Goal: Task Accomplishment & Management: Manage account settings

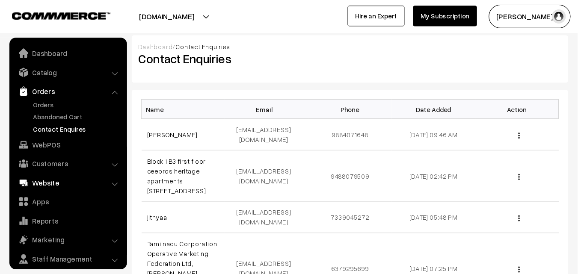
scroll to position [24, 0]
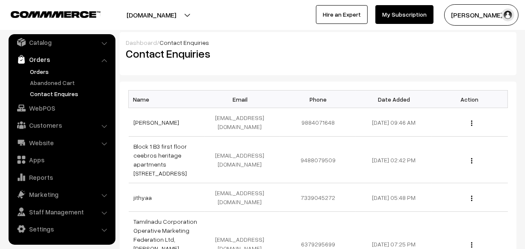
click at [41, 73] on link "Orders" at bounding box center [70, 71] width 85 height 9
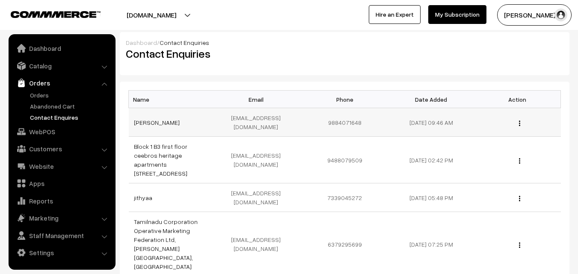
scroll to position [0, 0]
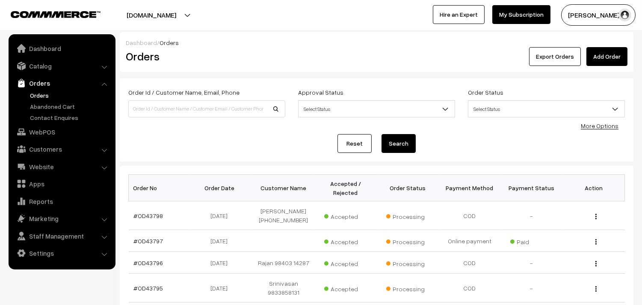
scroll to position [47, 0]
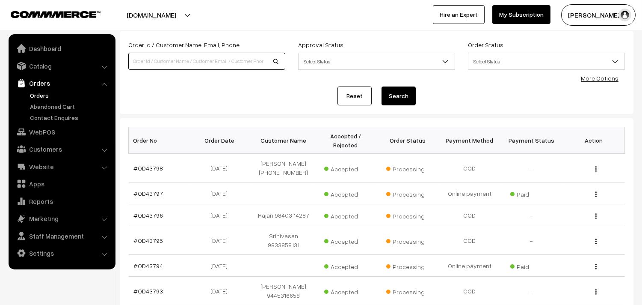
click at [169, 64] on input at bounding box center [206, 61] width 157 height 17
paste input "99403 56613"
click at [147, 57] on input "99403 56613" at bounding box center [206, 61] width 157 height 17
type input "9940356613"
click at [382, 86] on button "Search" at bounding box center [399, 95] width 34 height 19
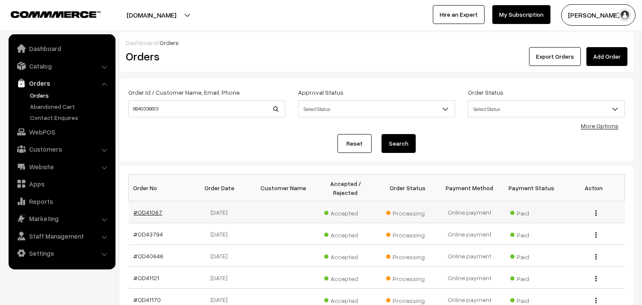
click at [139, 212] on link "#OD41067" at bounding box center [148, 211] width 29 height 7
click at [42, 93] on link "Orders" at bounding box center [70, 95] width 85 height 9
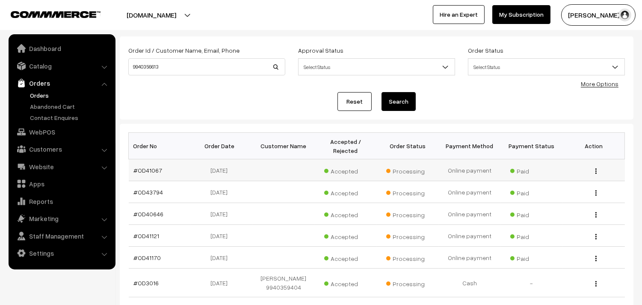
scroll to position [47, 0]
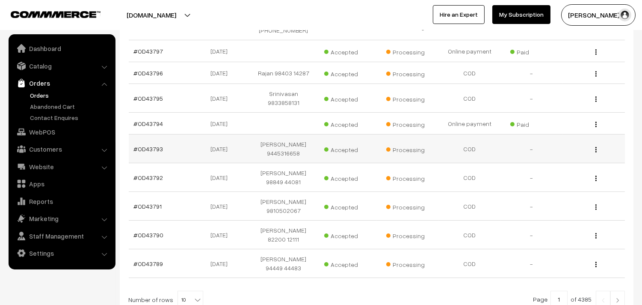
scroll to position [190, 0]
click at [140, 121] on link "#OD43794" at bounding box center [149, 122] width 30 height 7
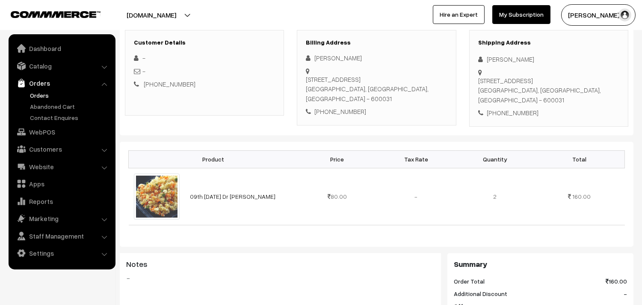
scroll to position [142, 0]
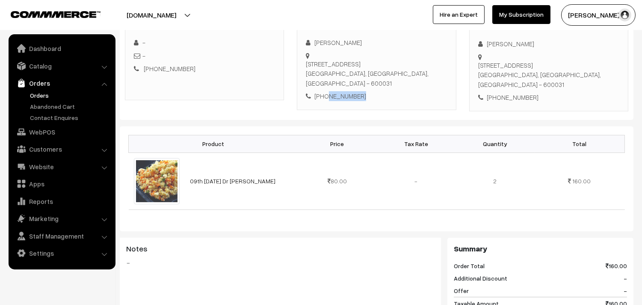
drag, startPoint x: 369, startPoint y: 101, endPoint x: 326, endPoint y: 100, distance: 43.7
click at [326, 100] on div "Billing Address [PERSON_NAME] [STREET_ADDRESS] [PHONE_NUMBER]" at bounding box center [376, 62] width 159 height 95
copy div "9940356613"
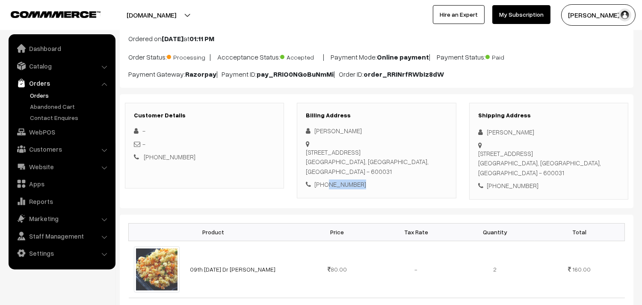
scroll to position [0, 0]
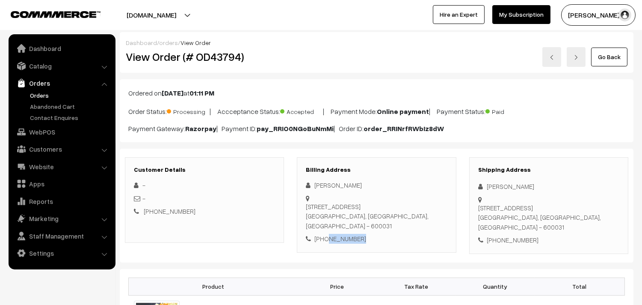
click at [47, 91] on link "Orders" at bounding box center [70, 95] width 85 height 9
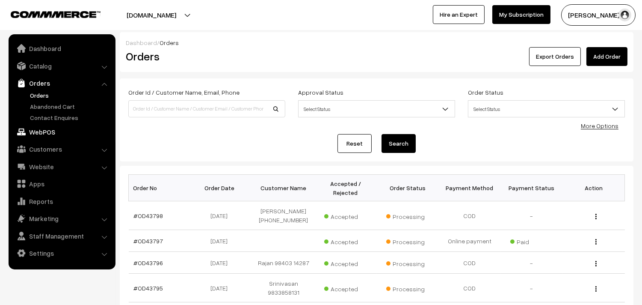
click at [45, 133] on link "WebPOS" at bounding box center [62, 131] width 102 height 15
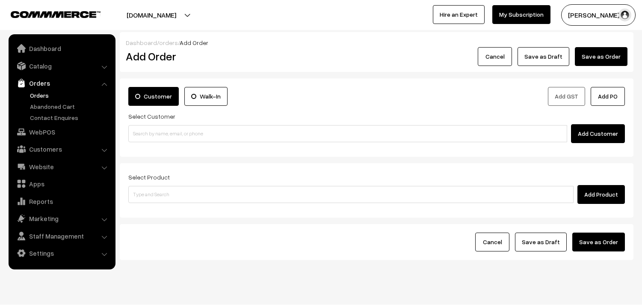
click at [162, 130] on input at bounding box center [347, 133] width 439 height 17
click at [147, 129] on input "98403 05604" at bounding box center [347, 133] width 439 height 17
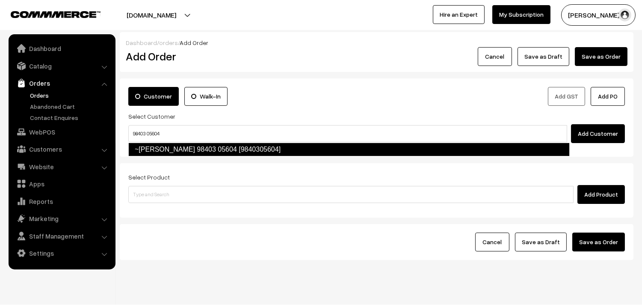
click at [148, 147] on link "~mina dilip 98403 05604 [9840305604]" at bounding box center [349, 149] width 442 height 14
type input "98403 05604"
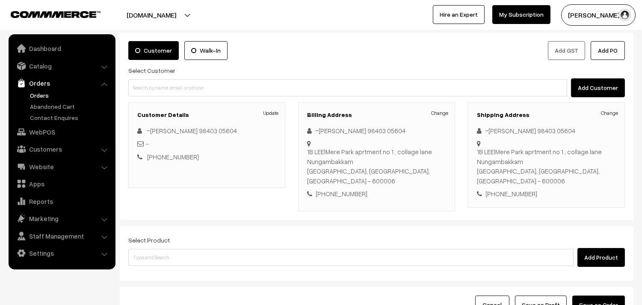
scroll to position [47, 0]
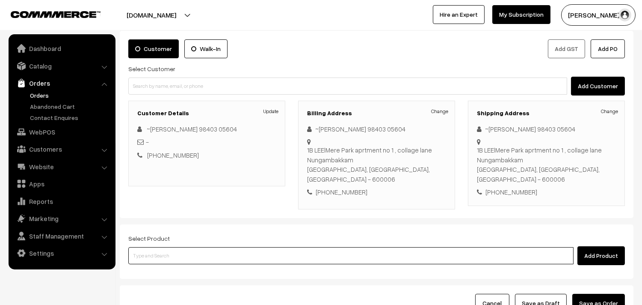
drag, startPoint x: 168, startPoint y: 245, endPoint x: 178, endPoint y: 237, distance: 13.7
click at [168, 247] on input at bounding box center [350, 255] width 445 height 17
type input "rice app"
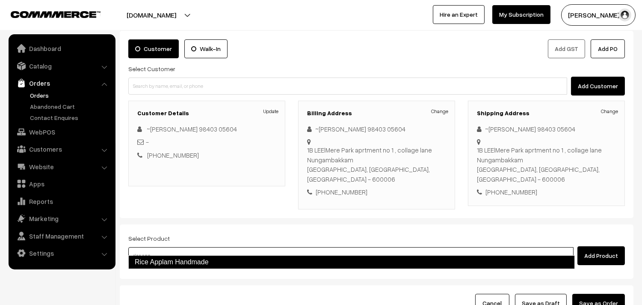
click at [180, 259] on link "Rice Applam Handmade" at bounding box center [351, 262] width 447 height 14
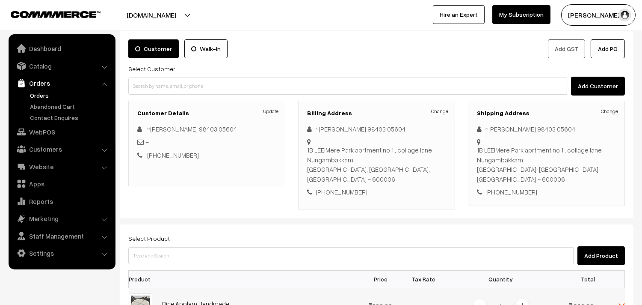
click at [523, 303] on img at bounding box center [522, 305] width 4 height 4
drag, startPoint x: 176, startPoint y: 236, endPoint x: 232, endPoint y: 216, distance: 59.6
click at [176, 236] on div "Select Product Add Product" at bounding box center [376, 249] width 497 height 32
click at [224, 235] on div "Select Product Add Product" at bounding box center [376, 249] width 497 height 32
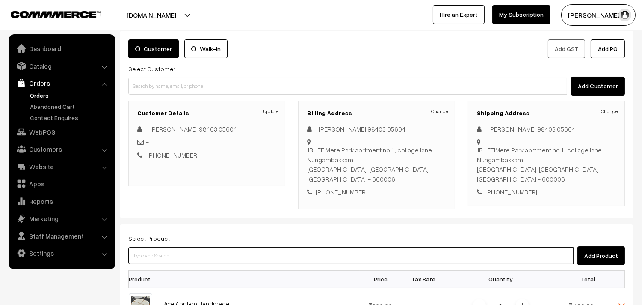
drag, startPoint x: 234, startPoint y: 242, endPoint x: 237, endPoint y: 235, distance: 8.1
click at [235, 247] on input at bounding box center [350, 255] width 445 height 17
type input "ila vad"
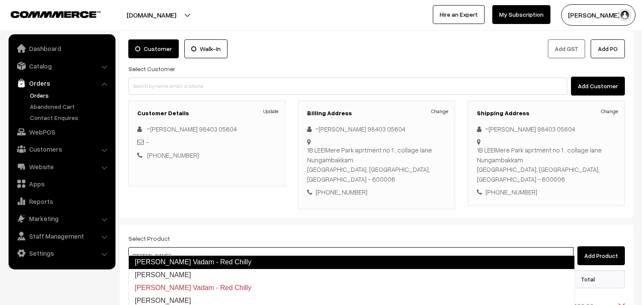
click at [199, 258] on link "Ila Vadam - Red Chilly" at bounding box center [351, 262] width 447 height 14
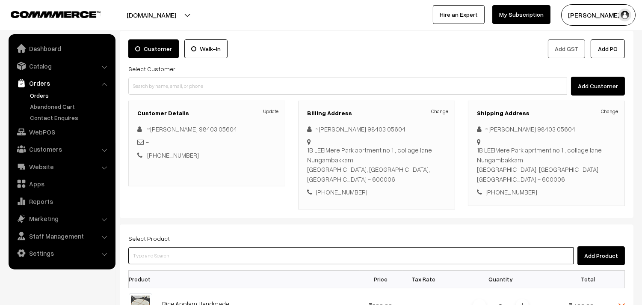
click at [179, 247] on input at bounding box center [350, 255] width 445 height 17
type input "tomato vath"
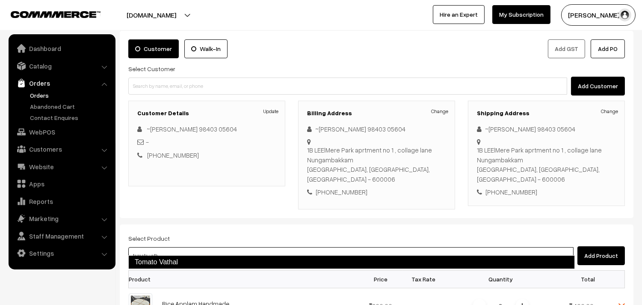
click at [183, 264] on link "Tomato Vathal" at bounding box center [351, 262] width 447 height 14
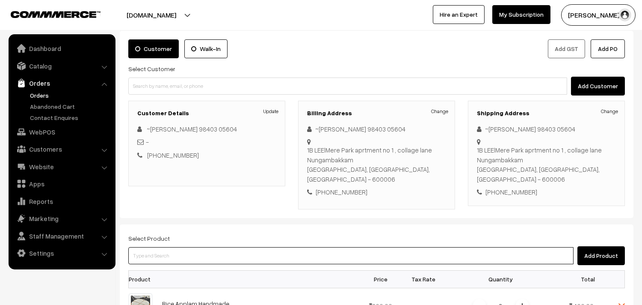
click at [170, 247] on input at bounding box center [350, 255] width 445 height 17
type input "thalir vadam"
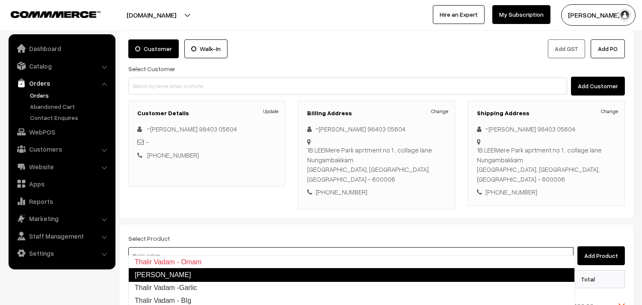
click at [194, 275] on link "Thalir Vadam - Puthina" at bounding box center [351, 275] width 447 height 14
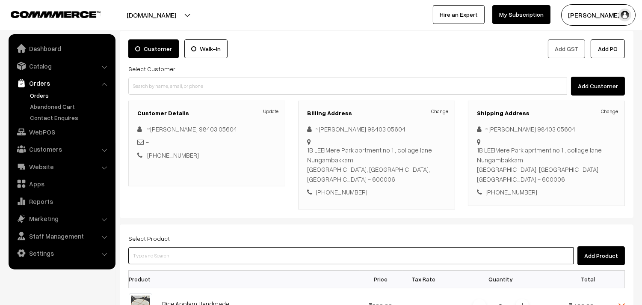
click at [159, 247] on input at bounding box center [350, 255] width 445 height 17
type input "thalir va"
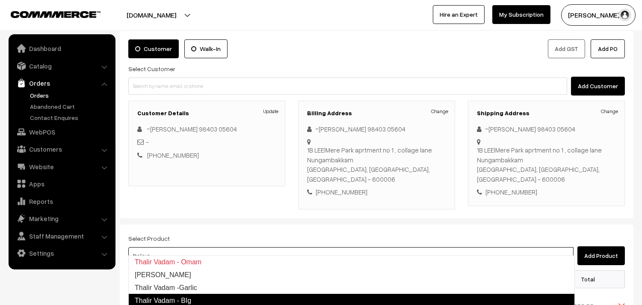
click at [191, 297] on link "Thalir Vadam - BIg" at bounding box center [351, 301] width 447 height 14
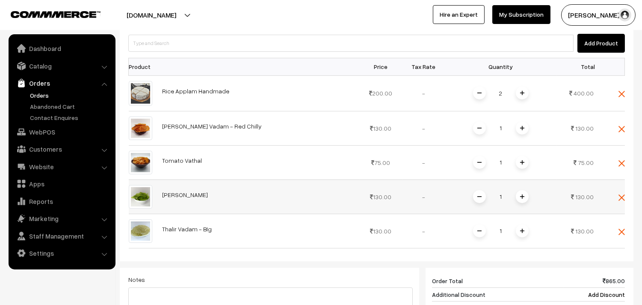
scroll to position [332, 0]
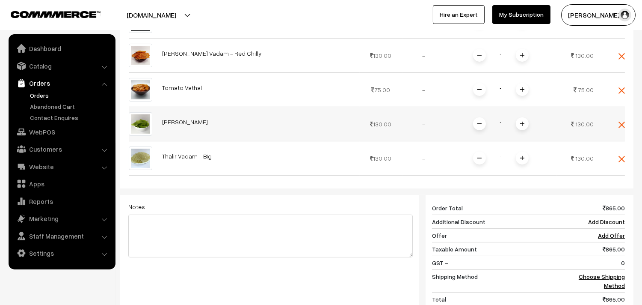
click at [518, 117] on span at bounding box center [522, 123] width 13 height 13
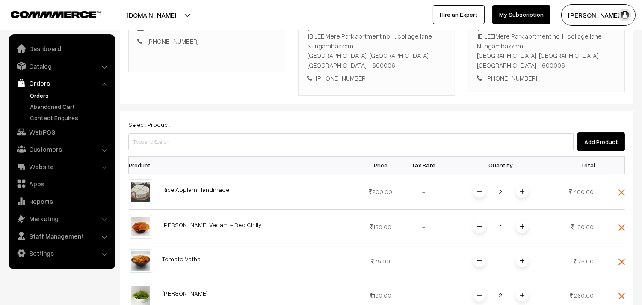
scroll to position [142, 0]
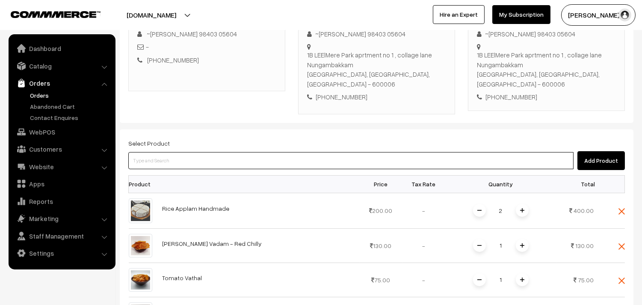
click at [153, 155] on input at bounding box center [350, 160] width 445 height 17
type input "veppi"
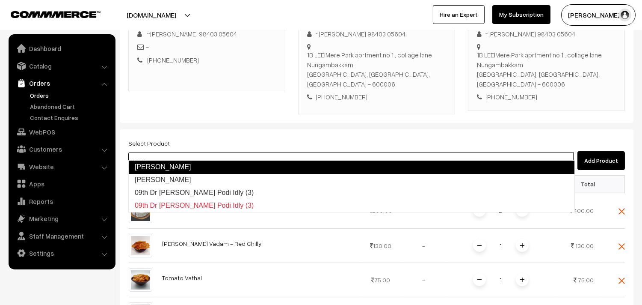
click at [164, 166] on link "Veppilai Katti" at bounding box center [351, 167] width 447 height 14
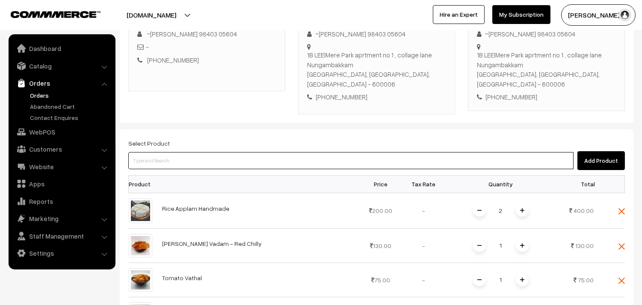
click at [162, 152] on input at bounding box center [350, 160] width 445 height 17
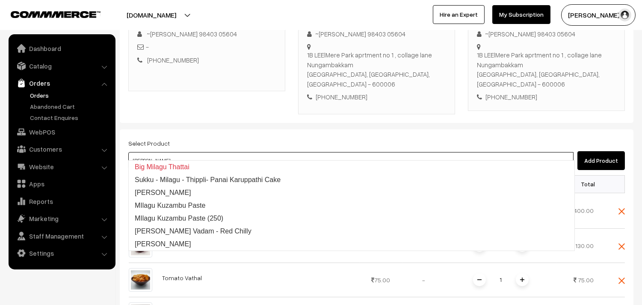
type input "ila va"
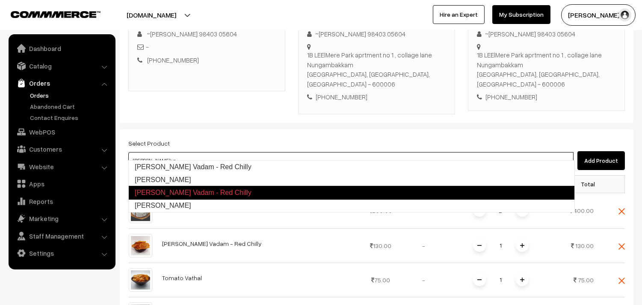
click at [160, 203] on link "Ila Vadam" at bounding box center [352, 205] width 446 height 13
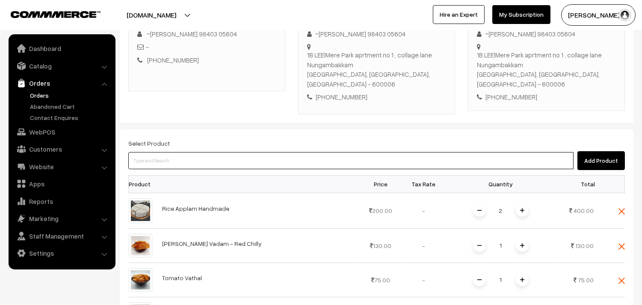
click at [196, 156] on input at bounding box center [350, 160] width 445 height 17
type input "ila vadam"
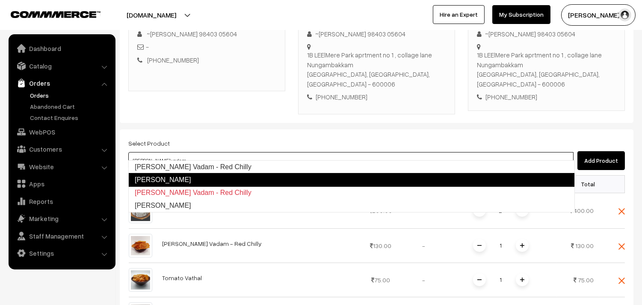
click at [193, 176] on link "Ila Vadam - Tomoto" at bounding box center [351, 180] width 447 height 14
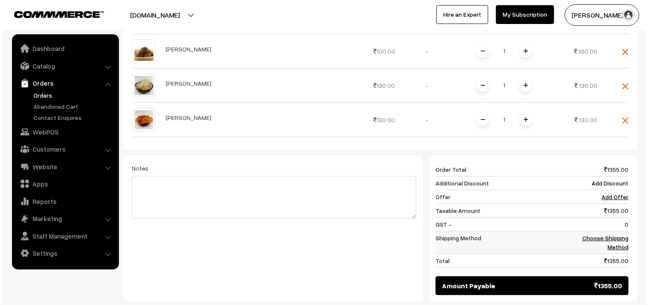
scroll to position [475, 0]
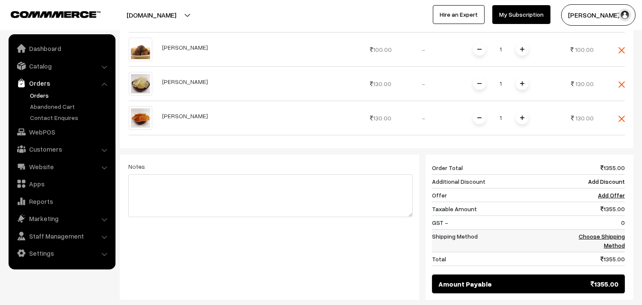
click at [618, 231] on td "Choose Shipping Method" at bounding box center [595, 240] width 62 height 23
click at [584, 232] on link "Choose Shipping Method" at bounding box center [602, 240] width 46 height 16
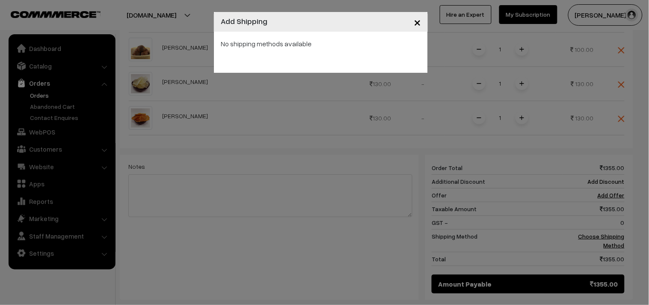
click at [416, 20] on span "×" at bounding box center [417, 22] width 7 height 16
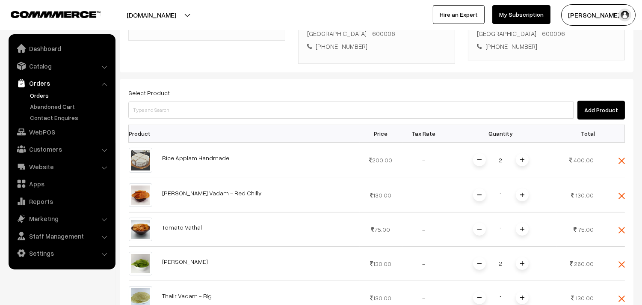
scroll to position [0, 0]
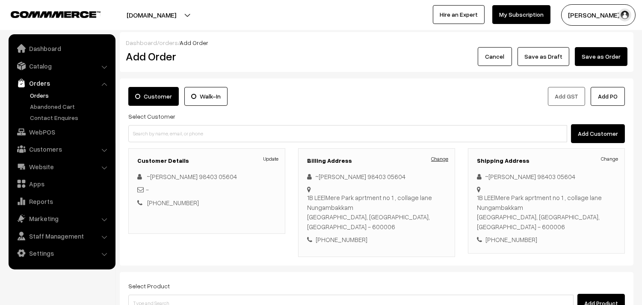
click at [445, 160] on link "Change" at bounding box center [439, 159] width 17 height 8
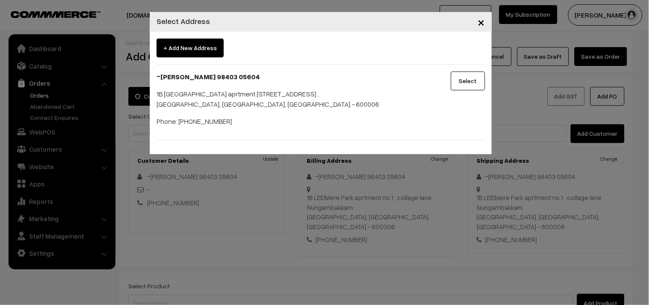
click at [464, 84] on button "Select" at bounding box center [468, 80] width 34 height 19
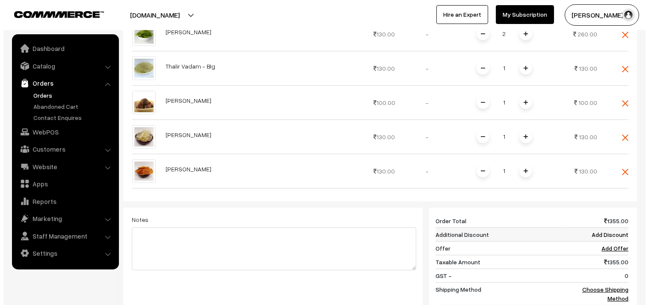
scroll to position [428, 0]
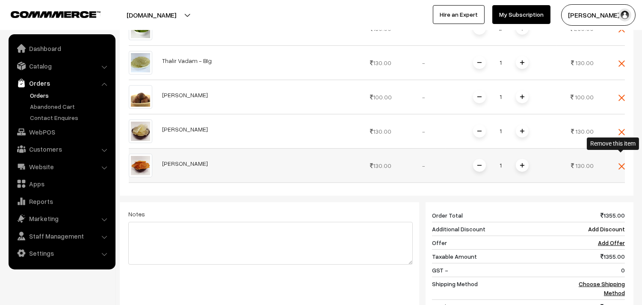
click at [625, 163] on img at bounding box center [622, 166] width 6 height 6
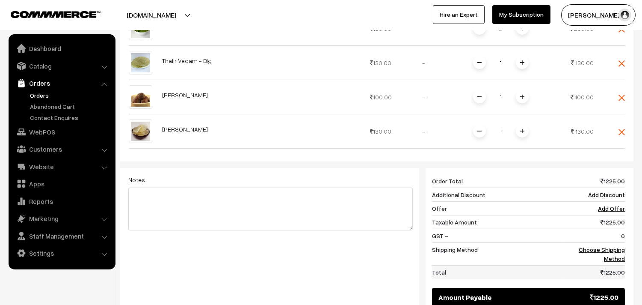
click at [617, 265] on td "1225.00" at bounding box center [595, 272] width 62 height 14
click at [615, 250] on link "Choose Shipping Method" at bounding box center [602, 254] width 46 height 16
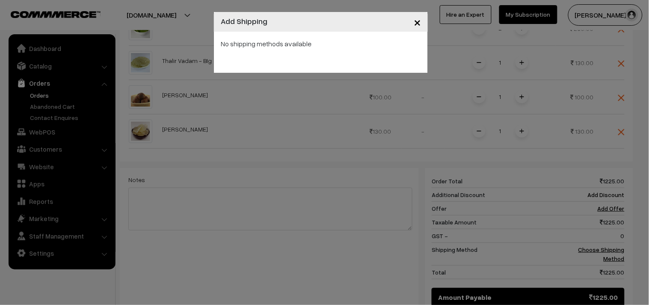
click at [421, 24] on span "×" at bounding box center [417, 22] width 7 height 16
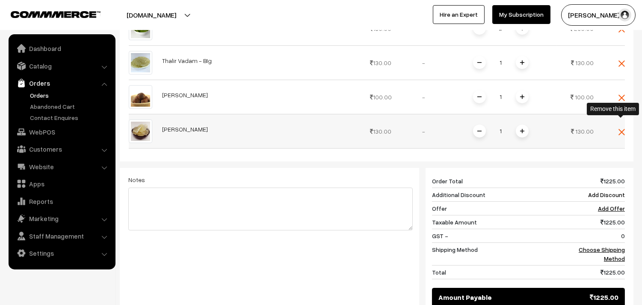
click at [620, 129] on img at bounding box center [622, 132] width 6 height 6
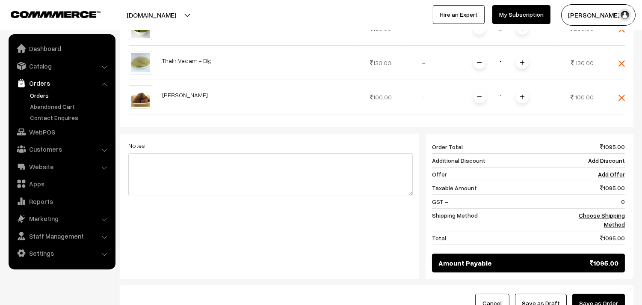
click at [615, 242] on div "1095 Order Total 1095.00 Additional Discount Add Discount Offer Add Offer Taxab…" at bounding box center [525, 206] width 212 height 145
click at [611, 217] on link "Choose Shipping Method" at bounding box center [602, 219] width 46 height 16
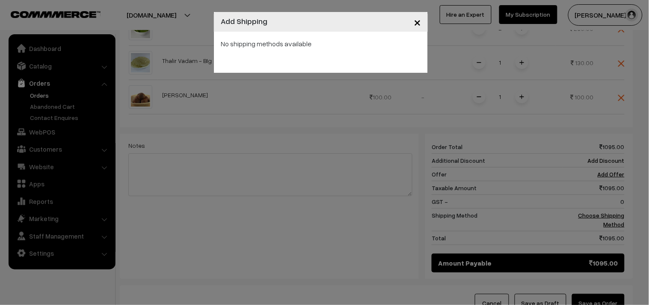
click at [417, 20] on span "×" at bounding box center [417, 22] width 7 height 16
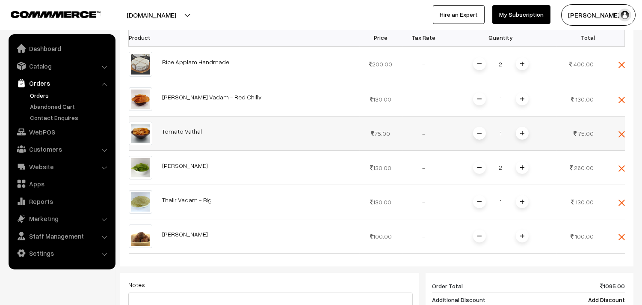
scroll to position [285, 0]
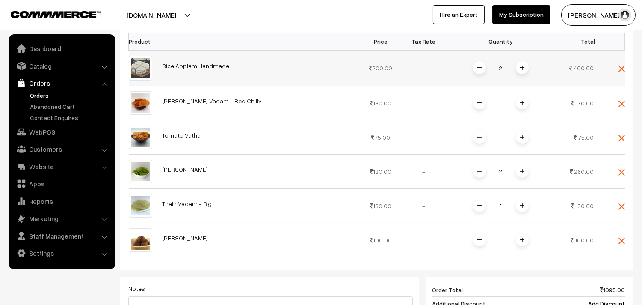
click at [623, 62] on td at bounding box center [613, 68] width 26 height 36
click at [622, 65] on img at bounding box center [622, 68] width 6 height 6
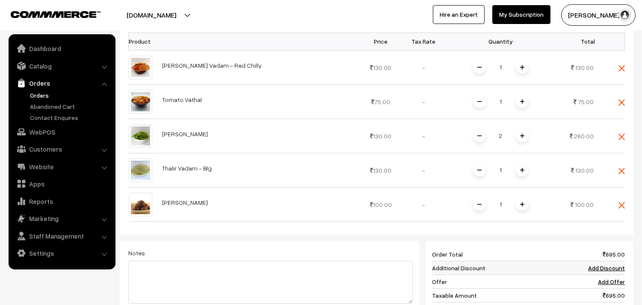
scroll to position [332, 0]
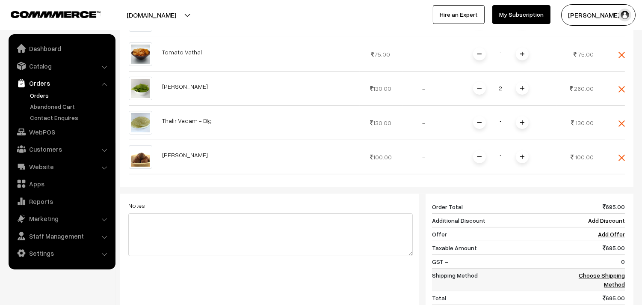
click at [603, 271] on link "Choose Shipping Method" at bounding box center [602, 279] width 46 height 16
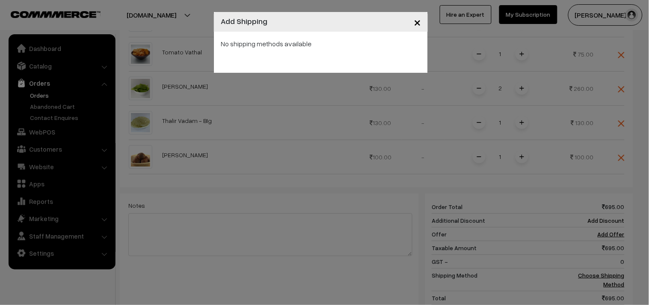
click at [418, 23] on span "×" at bounding box center [417, 22] width 7 height 16
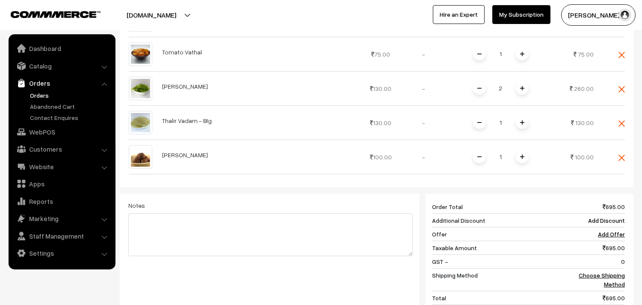
scroll to position [285, 0]
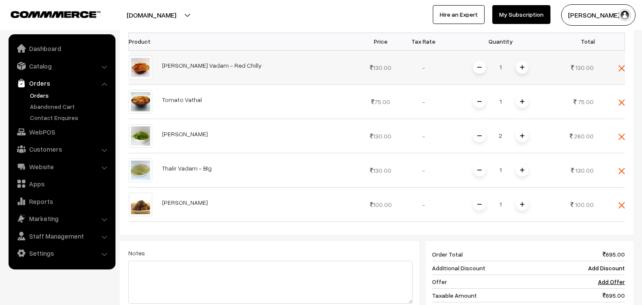
click at [622, 62] on td at bounding box center [613, 67] width 26 height 34
click at [621, 65] on img at bounding box center [622, 68] width 6 height 6
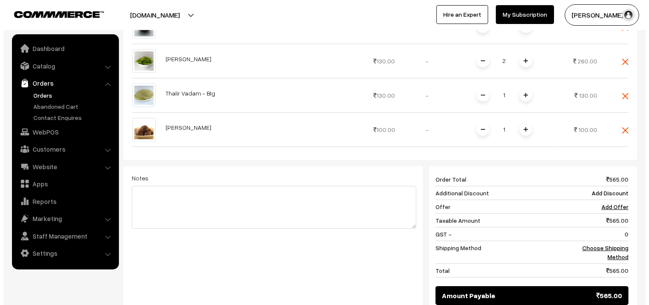
scroll to position [380, 0]
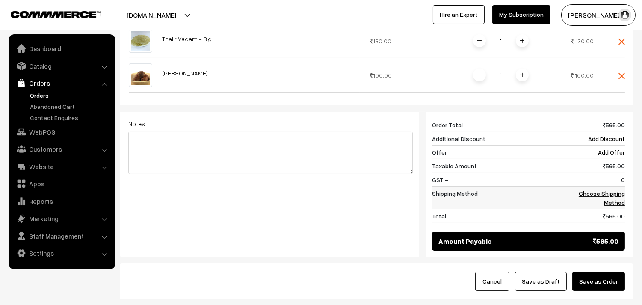
click at [611, 188] on td "Choose Shipping Method" at bounding box center [595, 197] width 62 height 23
click at [586, 190] on link "Choose Shipping Method" at bounding box center [602, 198] width 46 height 16
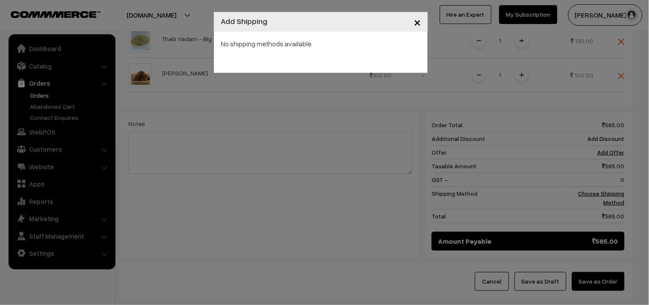
click at [419, 18] on span "×" at bounding box center [417, 22] width 7 height 16
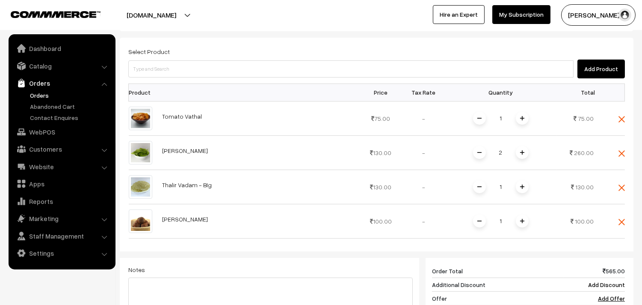
scroll to position [190, 0]
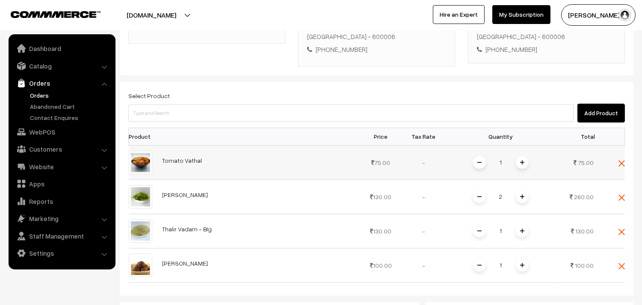
click at [625, 151] on div "Select Product Add Product Product Price Tax Rate Quantity Total 1" at bounding box center [377, 264] width 514 height 365
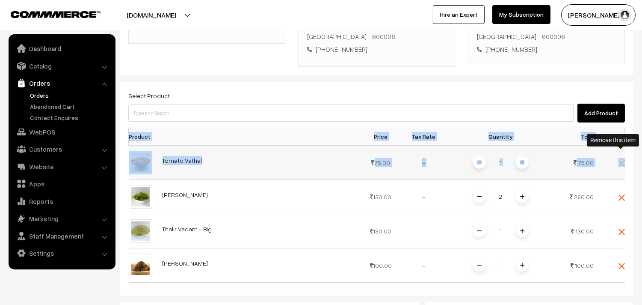
click at [623, 160] on img at bounding box center [622, 163] width 6 height 6
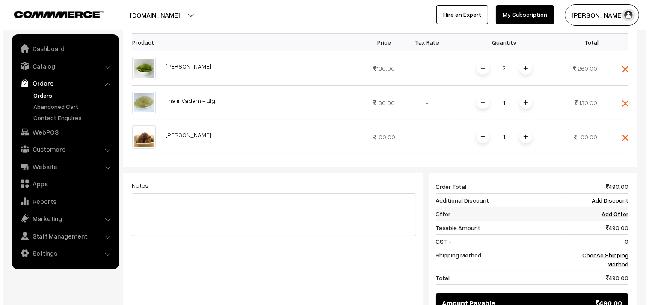
scroll to position [285, 0]
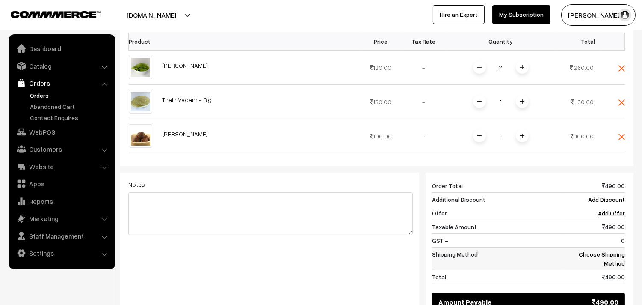
click at [606, 250] on link "Choose Shipping Method" at bounding box center [602, 258] width 46 height 16
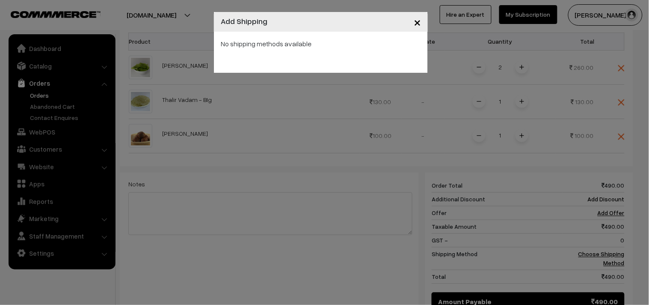
click at [414, 26] on span "×" at bounding box center [417, 22] width 7 height 16
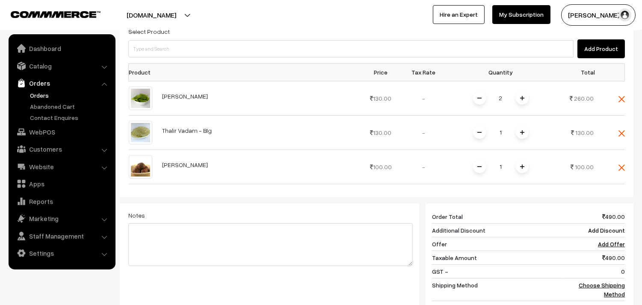
scroll to position [237, 0]
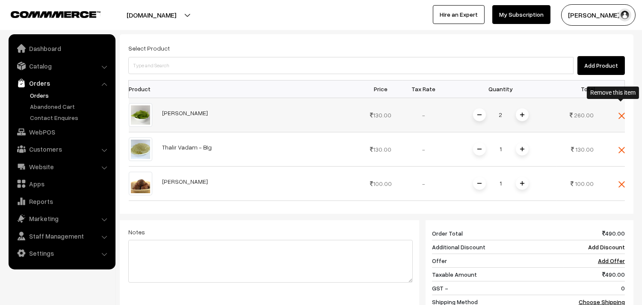
click at [622, 113] on img at bounding box center [622, 116] width 6 height 6
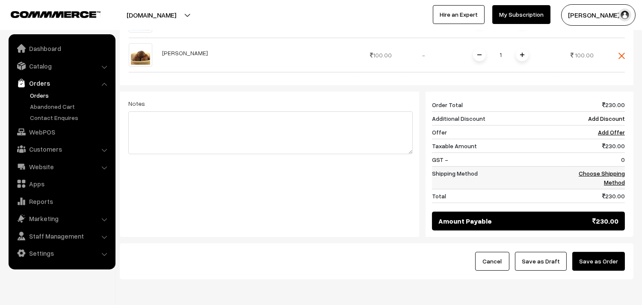
scroll to position [332, 0]
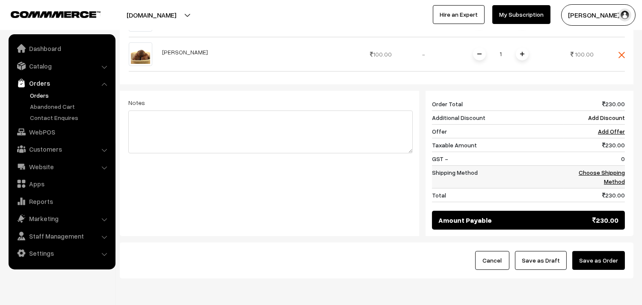
click at [610, 169] on link "Choose Shipping Method" at bounding box center [602, 177] width 46 height 16
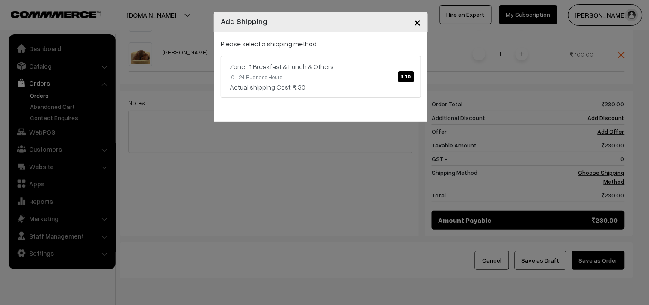
click at [416, 25] on span "×" at bounding box center [417, 22] width 7 height 16
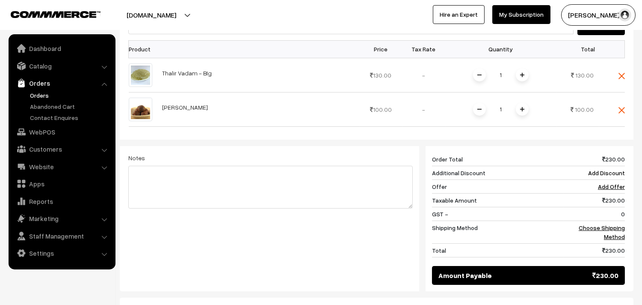
scroll to position [285, 0]
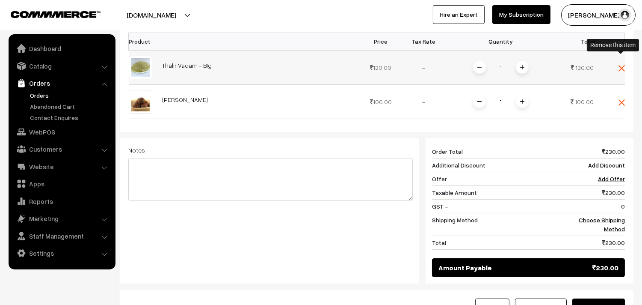
click at [621, 65] on img at bounding box center [622, 68] width 6 height 6
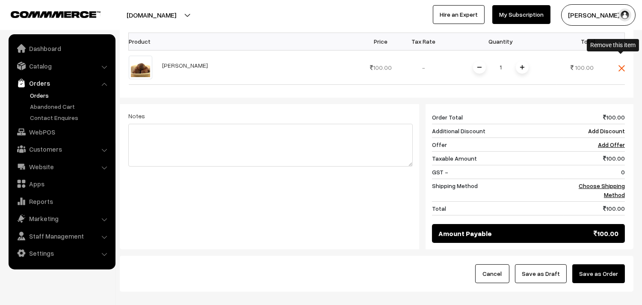
click at [621, 65] on img at bounding box center [622, 68] width 6 height 6
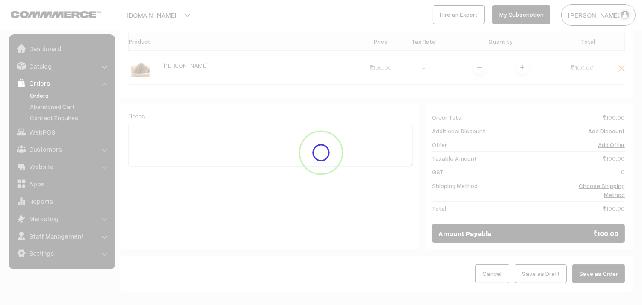
scroll to position [116, 0]
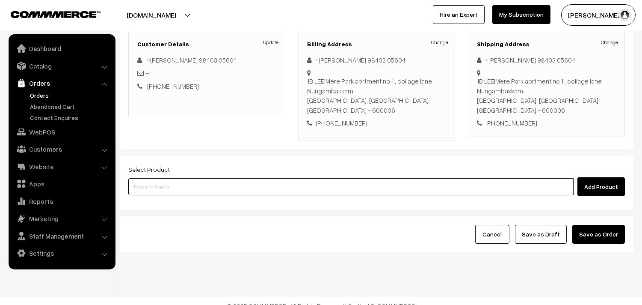
click at [199, 181] on input at bounding box center [350, 186] width 445 height 17
click at [170, 178] on input at bounding box center [350, 186] width 445 height 17
type input "rice app"
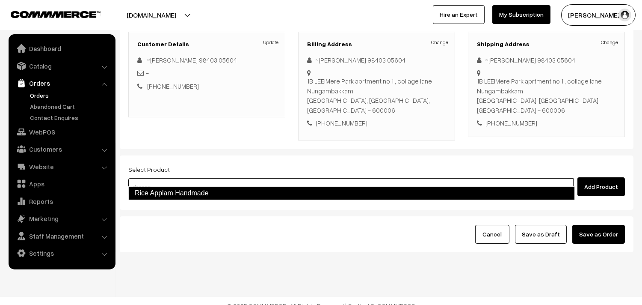
click at [168, 190] on link "Rice Applam Handmade" at bounding box center [351, 193] width 447 height 14
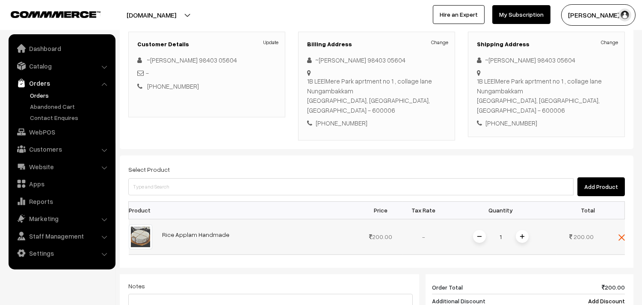
click at [523, 234] on img at bounding box center [522, 236] width 4 height 4
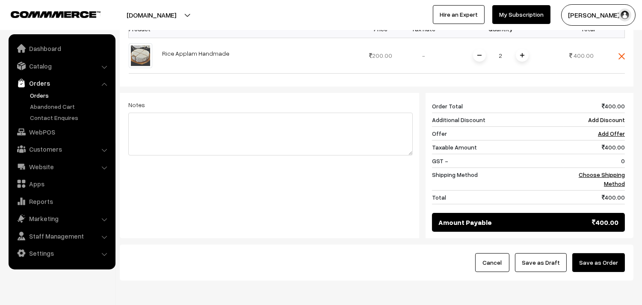
scroll to position [326, 0]
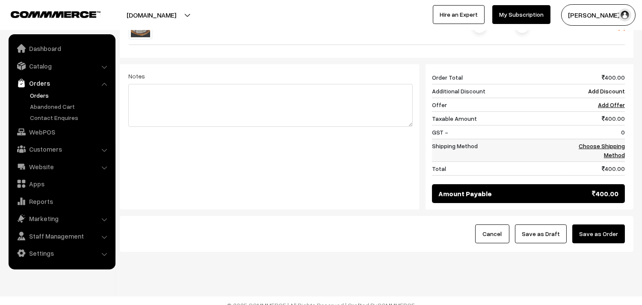
click at [598, 142] on link "Choose Shipping Method" at bounding box center [602, 150] width 46 height 16
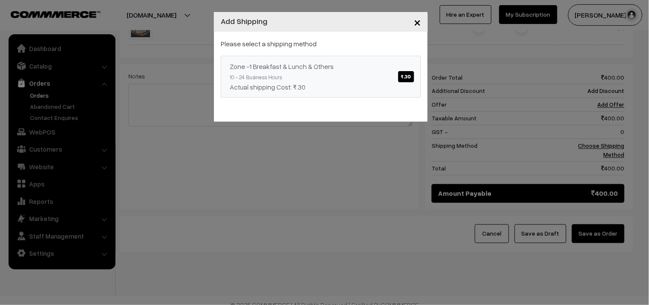
click at [395, 69] on div "Zone -1 Breakfast & Lunch & Others ₹.30" at bounding box center [321, 66] width 182 height 10
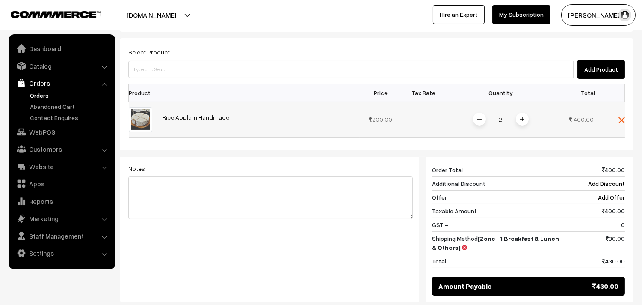
scroll to position [231, 0]
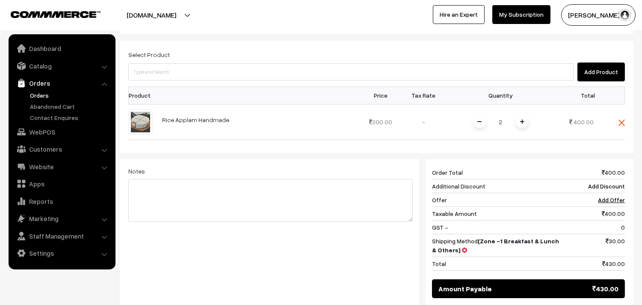
click at [142, 72] on div "Select Product Add Product Product Price Tax Rate Quantity Total 2" at bounding box center [377, 173] width 514 height 264
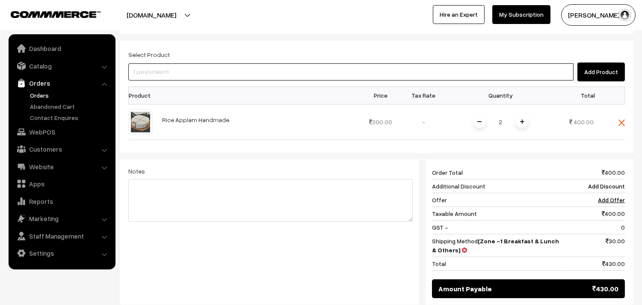
click at [145, 67] on input at bounding box center [350, 71] width 445 height 17
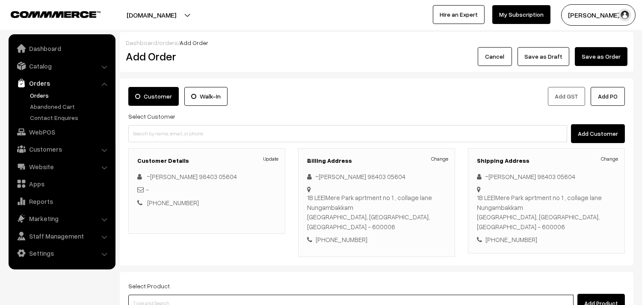
scroll to position [190, 0]
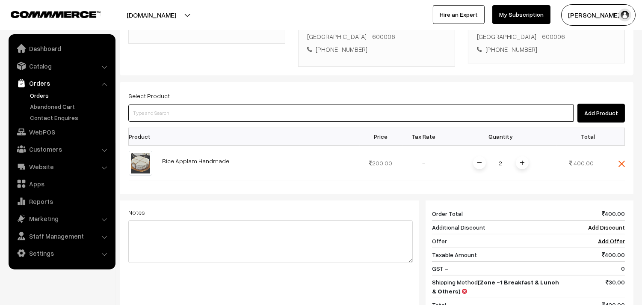
click at [168, 106] on input at bounding box center [350, 112] width 445 height 17
type input "ila vada"
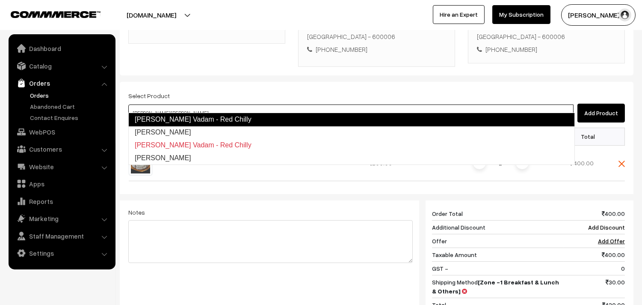
click at [170, 121] on link "Ila Vadam - Red Chilly" at bounding box center [351, 120] width 447 height 14
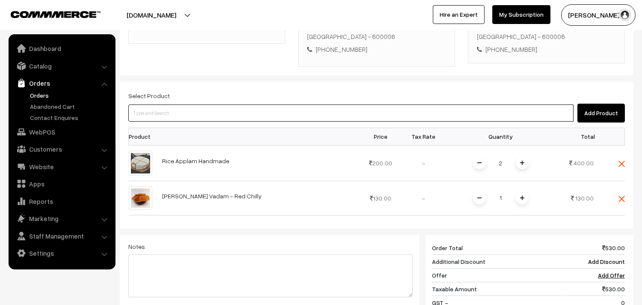
click at [174, 106] on input at bounding box center [350, 112] width 445 height 17
type input "tomato vath"
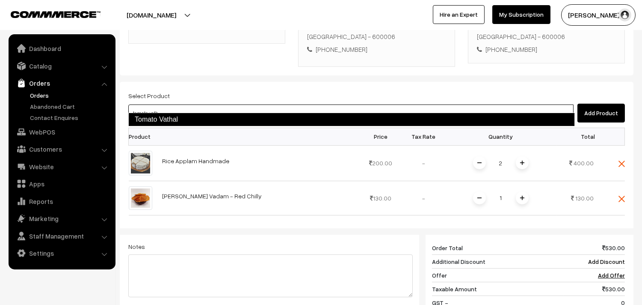
drag, startPoint x: 166, startPoint y: 113, endPoint x: 197, endPoint y: 127, distance: 34.3
click at [166, 113] on link "Tomato Vathal" at bounding box center [351, 120] width 447 height 14
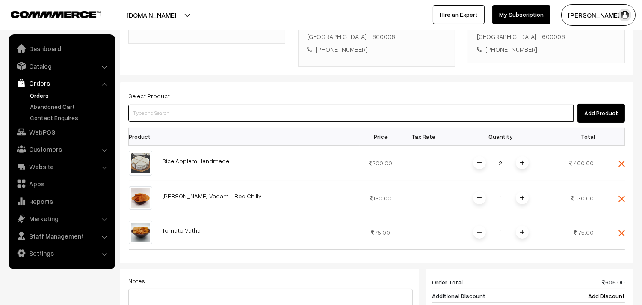
click at [159, 111] on input at bounding box center [350, 112] width 445 height 17
type input "thalir va"
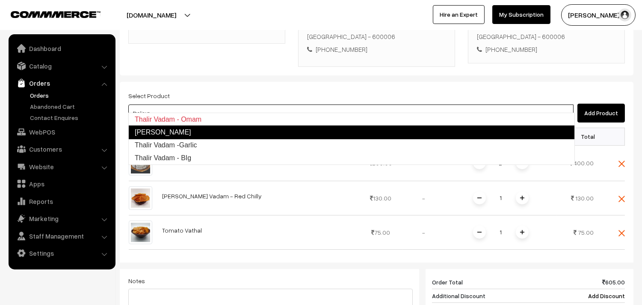
drag, startPoint x: 165, startPoint y: 133, endPoint x: 294, endPoint y: 210, distance: 150.6
click at [165, 134] on link "Thalir Vadam - Puthina" at bounding box center [351, 132] width 447 height 14
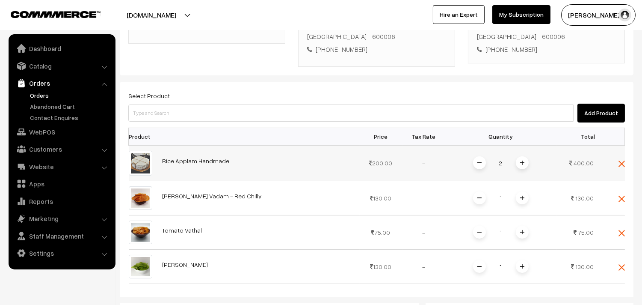
scroll to position [332, 0]
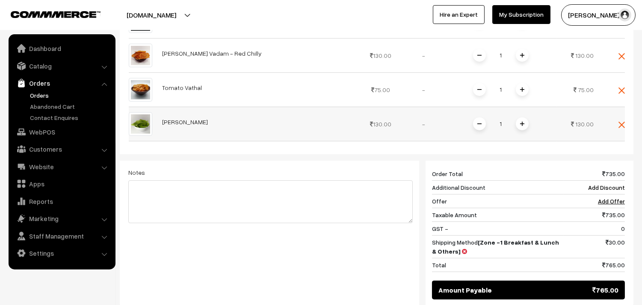
click at [524, 117] on span at bounding box center [522, 123] width 13 height 13
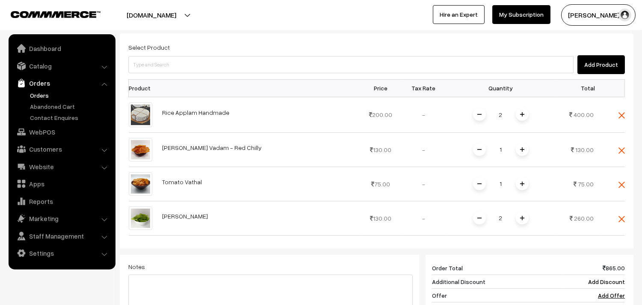
scroll to position [237, 0]
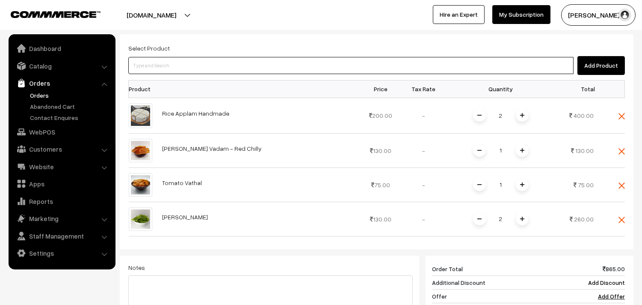
click at [157, 57] on input at bounding box center [350, 65] width 445 height 17
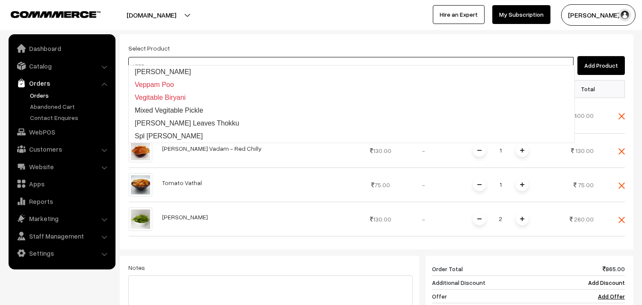
type input "veppi"
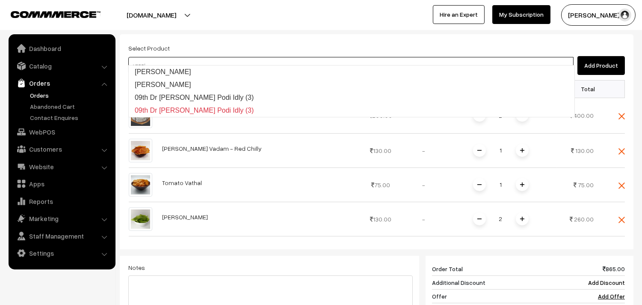
click at [152, 70] on link "Veppilai Katti" at bounding box center [352, 71] width 446 height 13
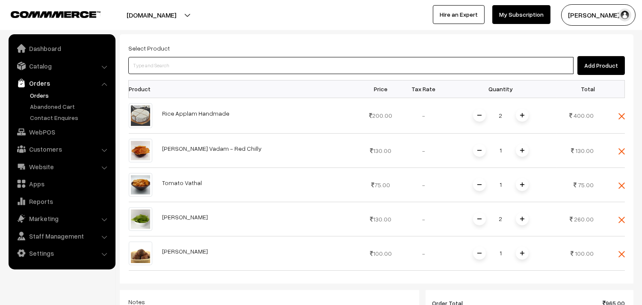
click at [157, 60] on input at bounding box center [350, 65] width 445 height 17
type input "ila va"
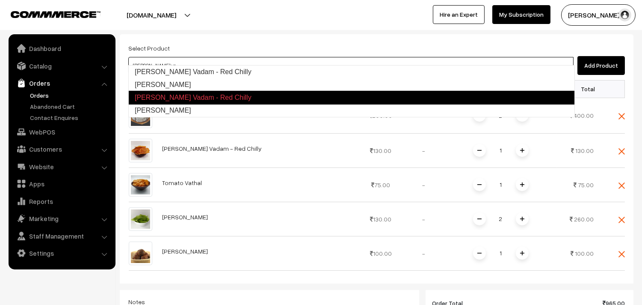
click at [152, 110] on link "Ila Vadam" at bounding box center [352, 110] width 446 height 13
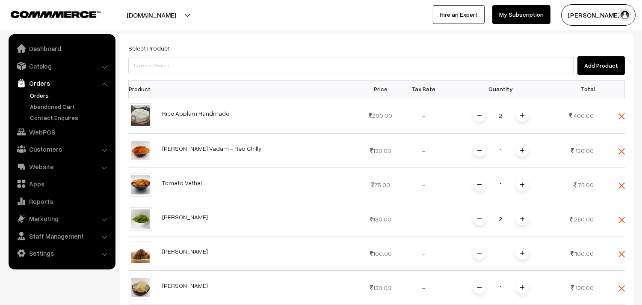
click at [181, 65] on div "Add Product" at bounding box center [376, 65] width 497 height 19
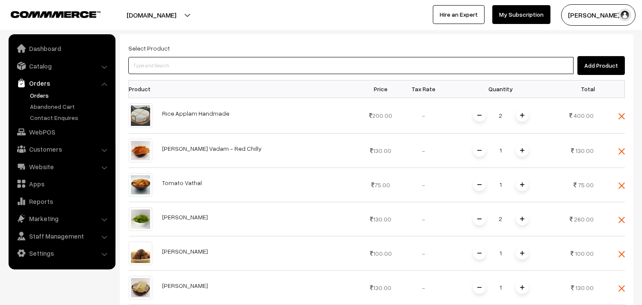
click at [183, 62] on input at bounding box center [350, 65] width 445 height 17
type input "ila vad"
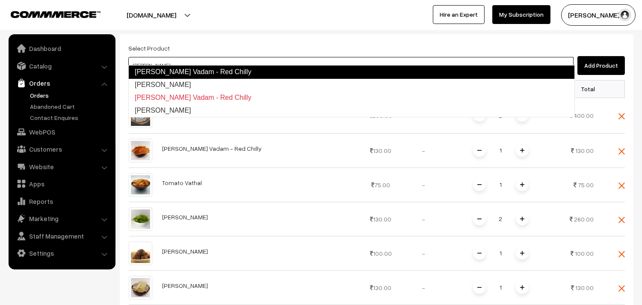
click at [178, 79] on link "Ila Vadam - Tomoto" at bounding box center [352, 84] width 446 height 13
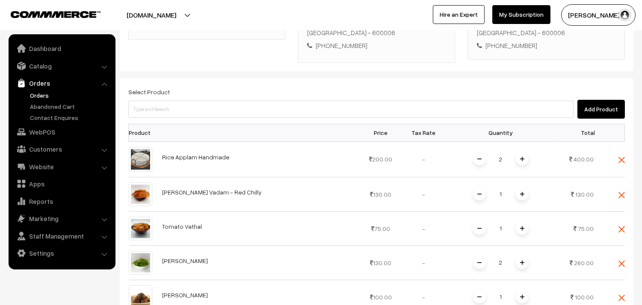
scroll to position [190, 0]
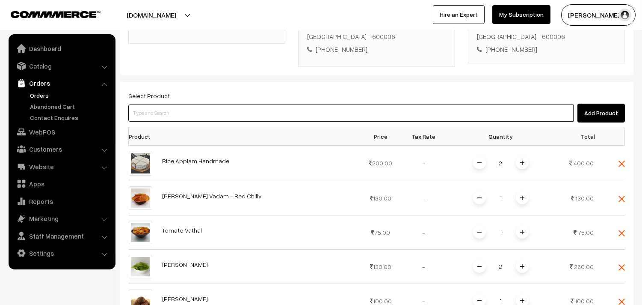
click at [172, 112] on input at bounding box center [350, 112] width 445 height 17
type input "thalir va"
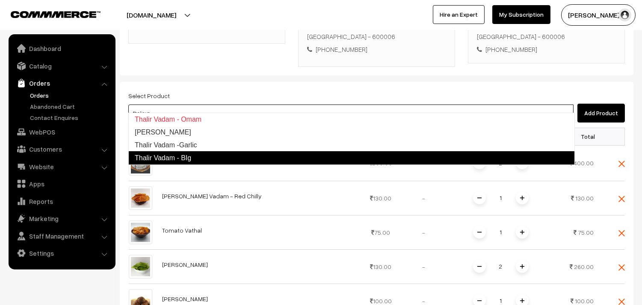
click at [167, 157] on link "Thalir Vadam - BIg" at bounding box center [351, 158] width 447 height 14
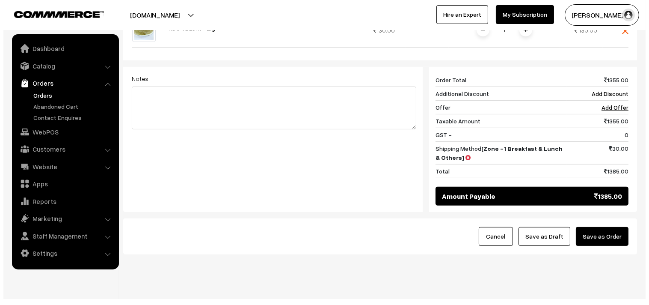
scroll to position [566, 0]
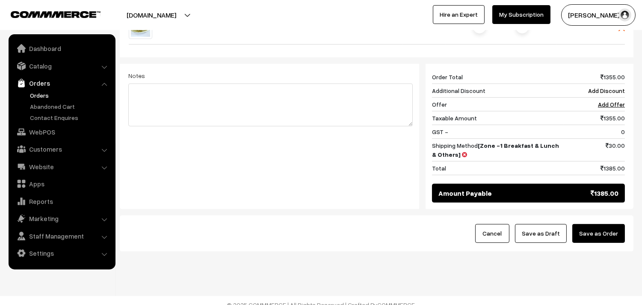
click at [596, 224] on button "Save as Order" at bounding box center [599, 233] width 53 height 19
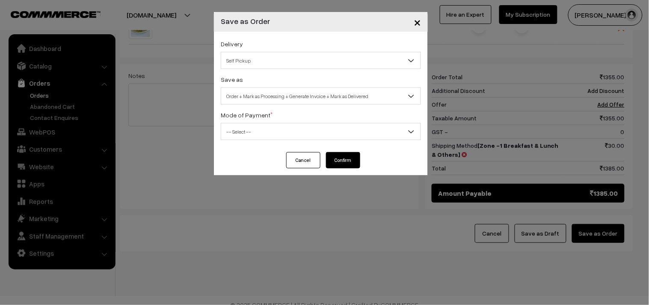
click at [274, 59] on span "Self Pickup" at bounding box center [320, 60] width 199 height 15
click at [270, 110] on div "Mode of Payment * -- Select -- COD Cash Cheque NEFT Online Payment DD Others --…" at bounding box center [321, 125] width 200 height 30
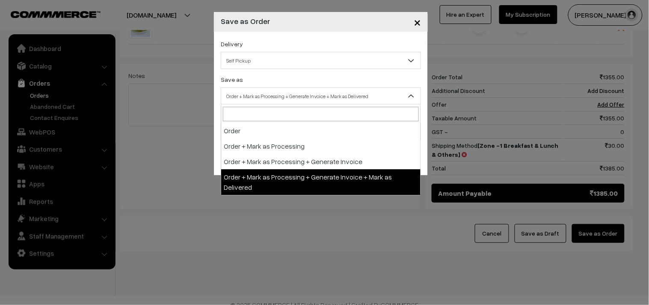
drag, startPoint x: 288, startPoint y: 91, endPoint x: 290, endPoint y: 134, distance: 43.3
click at [288, 91] on span "Order + Mark as Processing + Generate Invoice + Mark as Delivered" at bounding box center [320, 96] width 199 height 15
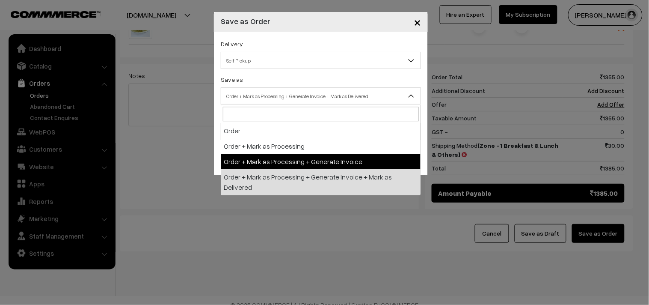
drag, startPoint x: 294, startPoint y: 161, endPoint x: 237, endPoint y: 129, distance: 65.2
select select "3"
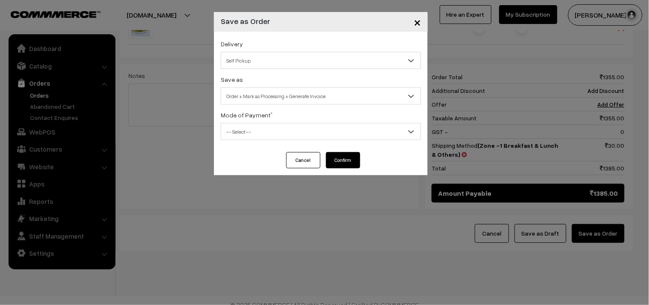
click at [237, 129] on span "-- Select --" at bounding box center [320, 131] width 199 height 15
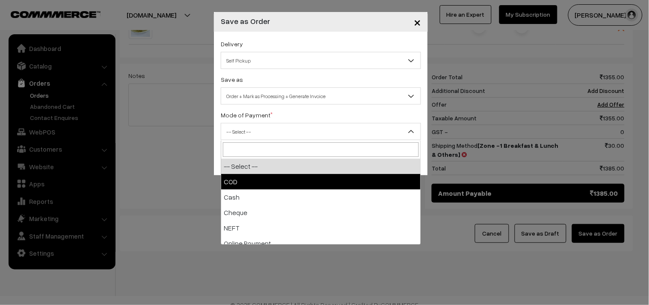
select select "1"
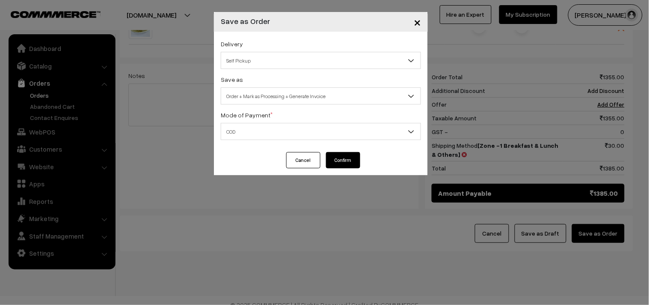
click at [354, 155] on button "Confirm" at bounding box center [343, 160] width 34 height 16
click at [347, 158] on button "Confirm" at bounding box center [343, 160] width 34 height 16
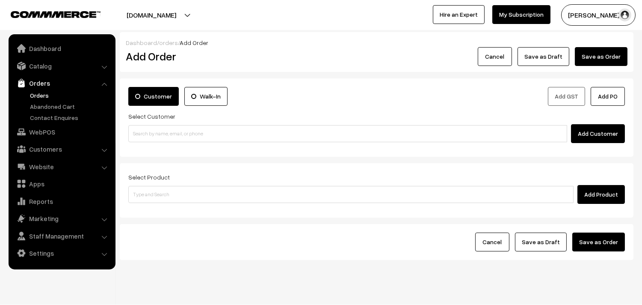
click at [46, 91] on link "Orders" at bounding box center [70, 95] width 85 height 9
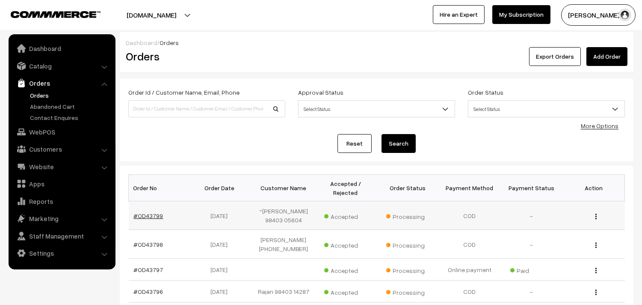
click at [154, 218] on link "#OD43799" at bounding box center [149, 215] width 30 height 7
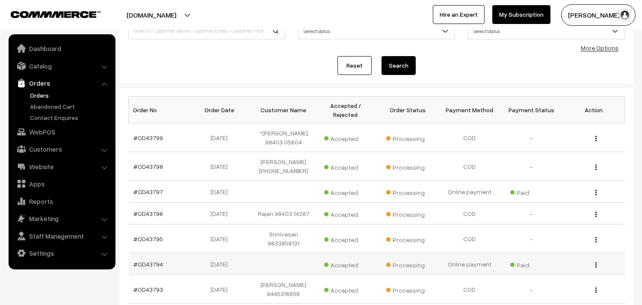
scroll to position [190, 0]
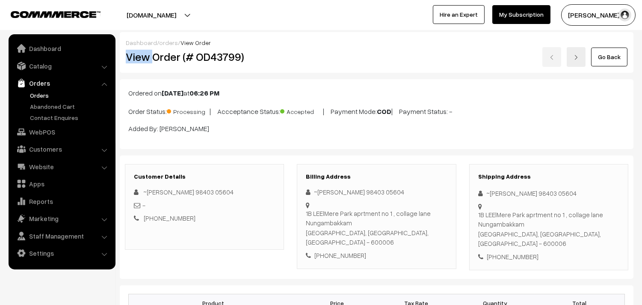
drag, startPoint x: 154, startPoint y: 51, endPoint x: 255, endPoint y: 45, distance: 101.6
click at [255, 45] on div "Dashboard / orders / View Order View Order (# OD43799) Go Back" at bounding box center [377, 52] width 514 height 41
copy div "View"
click at [180, 62] on h2 "View Order (# OD43799)" at bounding box center [205, 56] width 159 height 13
drag, startPoint x: 151, startPoint y: 56, endPoint x: 276, endPoint y: 56, distance: 124.5
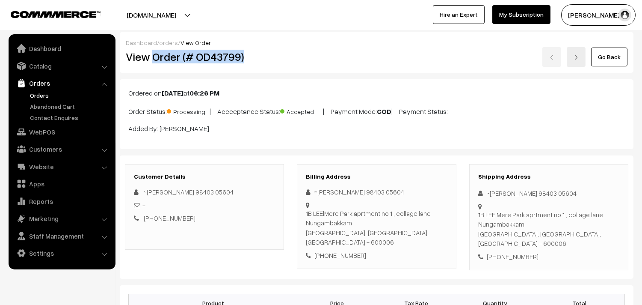
click at [276, 56] on h2 "View Order (# OD43799)" at bounding box center [205, 56] width 159 height 13
copy h2 "Order (# OD43799)"
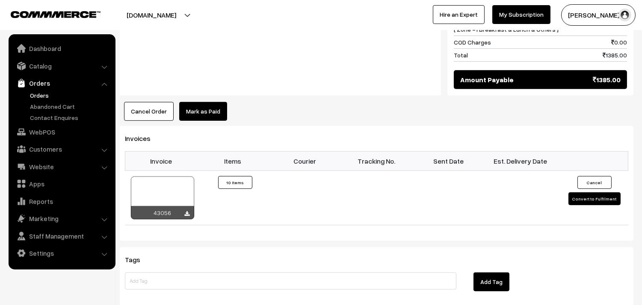
scroll to position [951, 0]
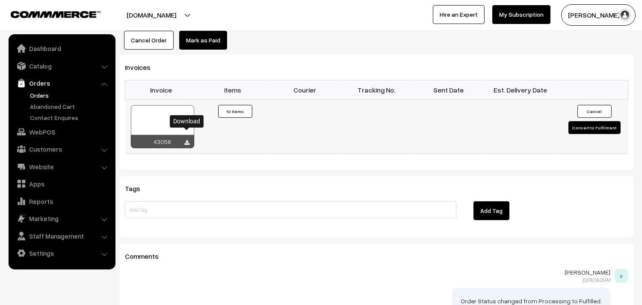
click at [187, 140] on icon at bounding box center [187, 143] width 5 height 6
click at [46, 133] on link "WebPOS" at bounding box center [62, 131] width 102 height 15
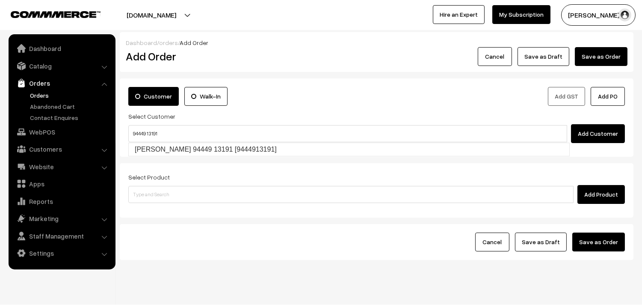
click at [147, 127] on input "94449 13191" at bounding box center [347, 133] width 439 height 17
click at [150, 145] on link "[PERSON_NAME] 94449 13191 [9444913191]" at bounding box center [349, 149] width 441 height 13
type input "94449 13191"
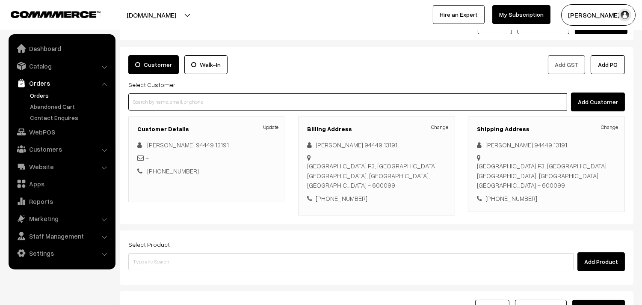
scroll to position [47, 0]
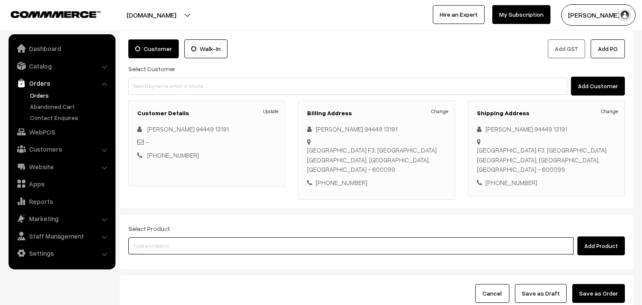
click at [157, 246] on input at bounding box center [350, 245] width 445 height 17
type input "puthia"
click at [171, 243] on input at bounding box center [350, 245] width 445 height 17
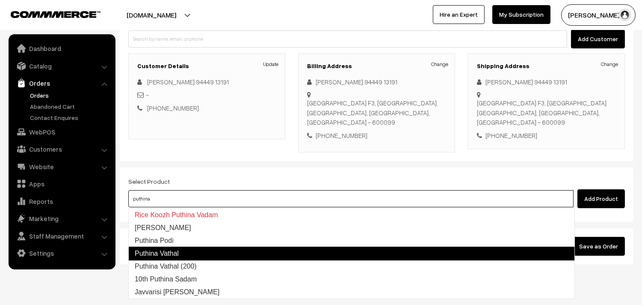
scroll to position [95, 0]
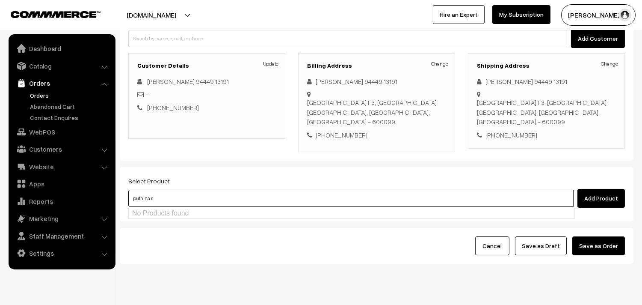
type input "puthina sa"
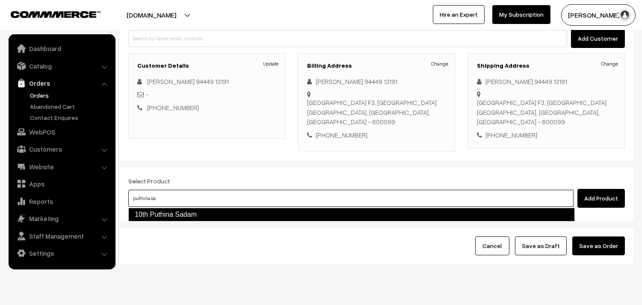
click at [172, 214] on link "10th Puthina Sadam" at bounding box center [351, 215] width 447 height 14
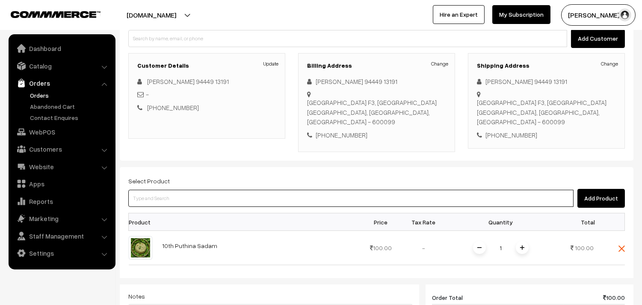
click at [167, 197] on input at bounding box center [350, 198] width 445 height 17
type input "couple pa"
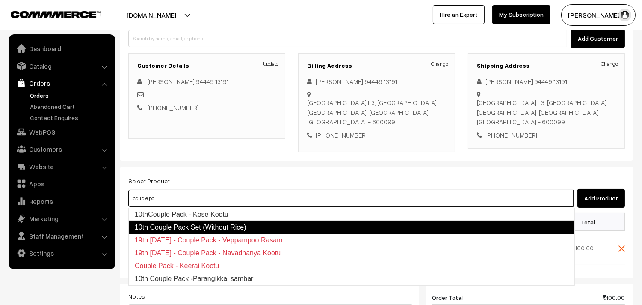
click at [196, 230] on link "10th Couple Pack Set (Without Rice)" at bounding box center [351, 227] width 447 height 14
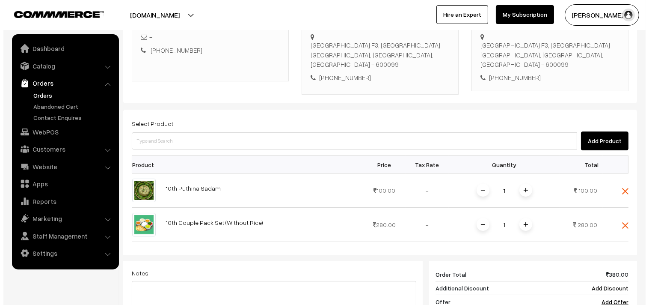
scroll to position [237, 0]
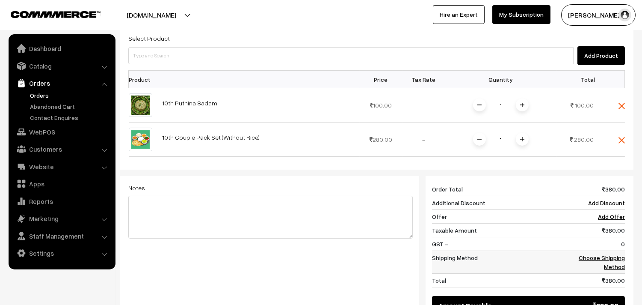
click at [601, 257] on link "Choose Shipping Method" at bounding box center [602, 262] width 46 height 16
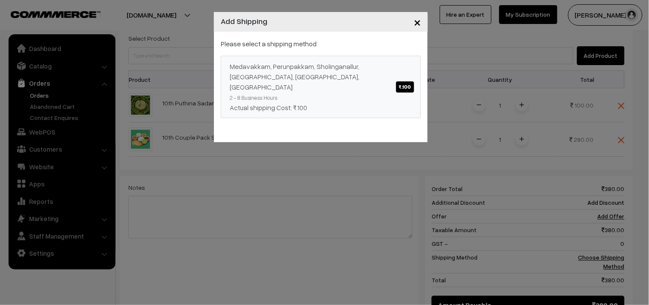
click at [383, 80] on div "Medavakkam, Perunpakkam, Sholinganallur, seliyur, Kirattur, Perambur ₹.100" at bounding box center [321, 76] width 182 height 31
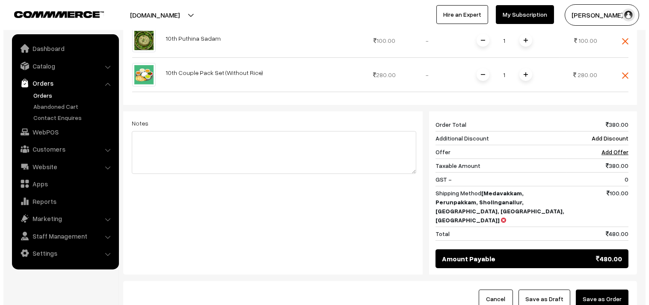
scroll to position [332, 0]
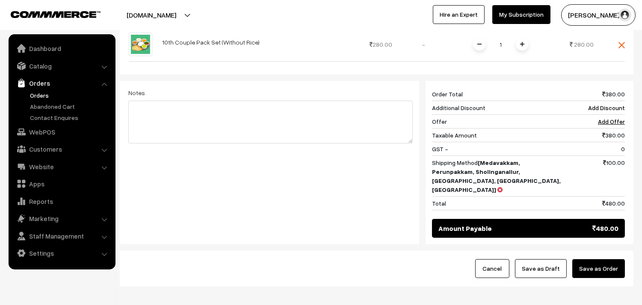
click at [603, 259] on button "Save as Order" at bounding box center [599, 268] width 53 height 19
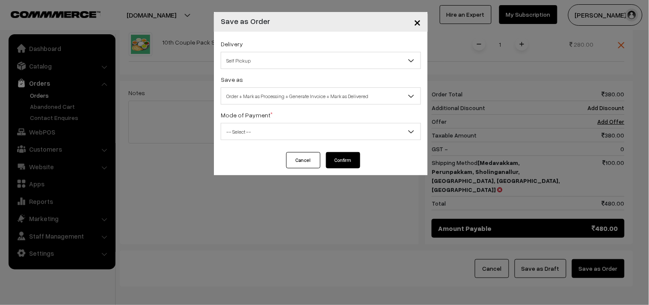
click at [255, 60] on span "Self Pickup" at bounding box center [320, 60] width 199 height 15
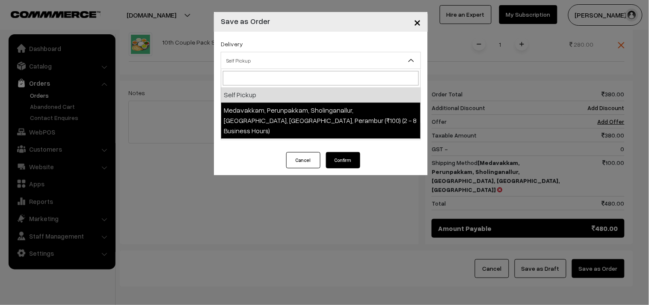
select select "LOB5"
select select "3"
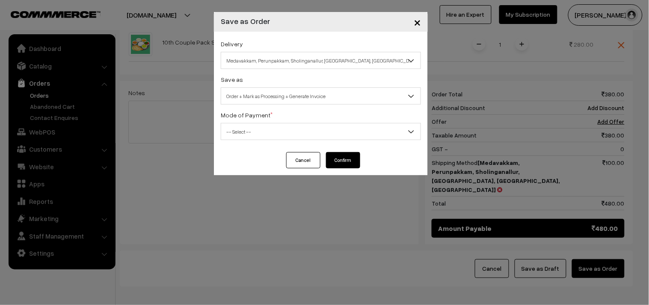
click at [263, 90] on span "Order + Mark as Processing + Generate Invoice" at bounding box center [320, 96] width 199 height 15
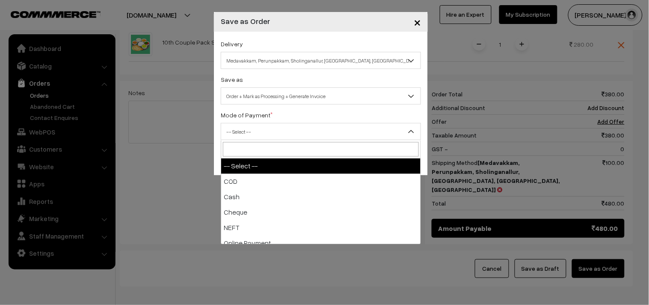
click at [251, 136] on span "-- Select --" at bounding box center [320, 131] width 199 height 15
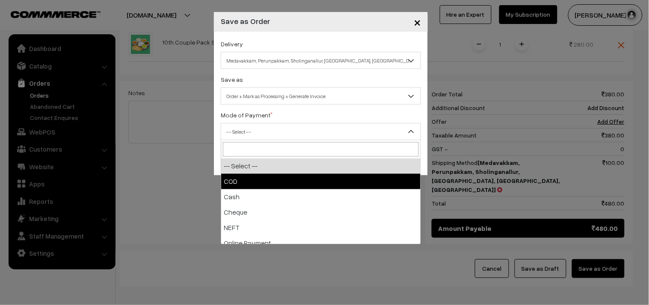
select select "1"
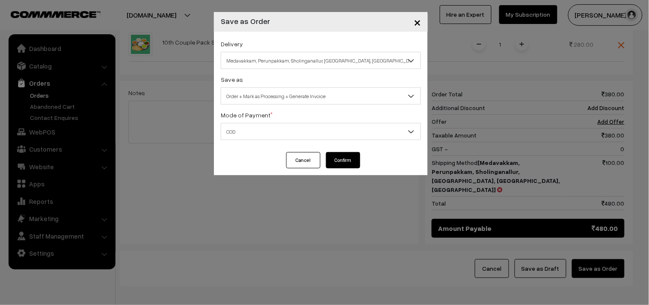
click at [350, 158] on button "Confirm" at bounding box center [343, 160] width 34 height 16
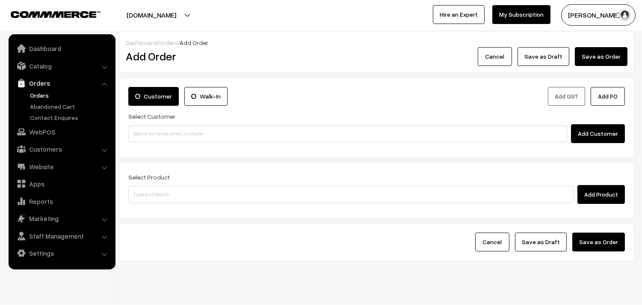
click at [37, 92] on link "Orders" at bounding box center [70, 95] width 85 height 9
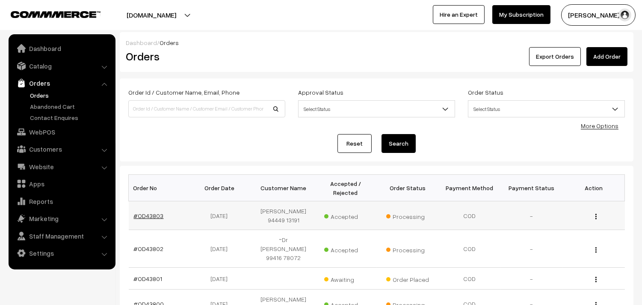
click at [152, 215] on link "#OD43803" at bounding box center [149, 215] width 30 height 7
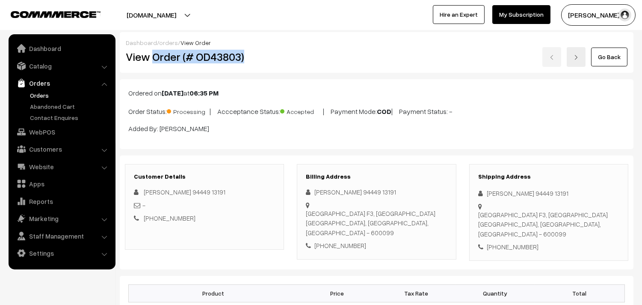
drag, startPoint x: 151, startPoint y: 56, endPoint x: 288, endPoint y: 63, distance: 137.1
click at [288, 63] on div "View Order (# OD43803)" at bounding box center [205, 57] width 172 height 20
copy h2 "Order (# OD43803)"
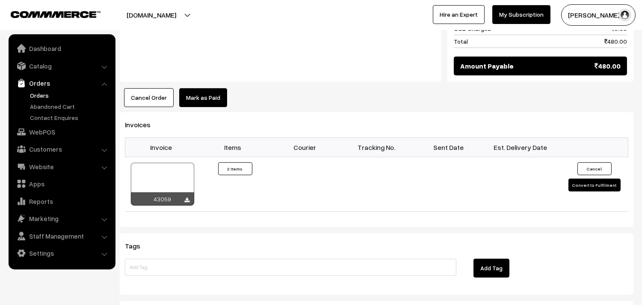
scroll to position [570, 0]
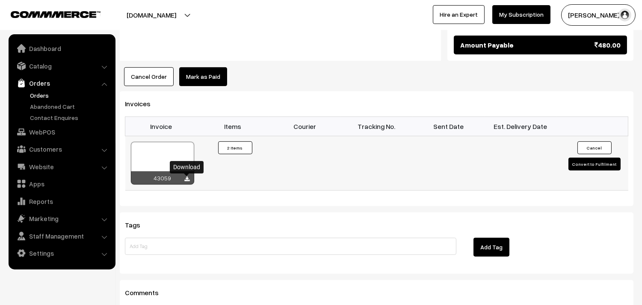
click at [189, 182] on icon at bounding box center [187, 179] width 5 height 6
click at [57, 135] on link "WebPOS" at bounding box center [62, 131] width 102 height 15
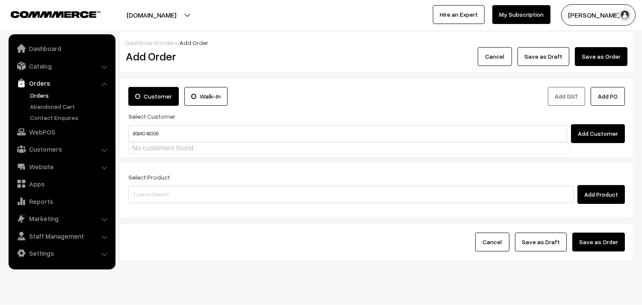
click at [146, 128] on input "85840 48306" at bounding box center [347, 133] width 439 height 17
type input "8584048306"
click at [45, 150] on link "Customers" at bounding box center [62, 148] width 102 height 15
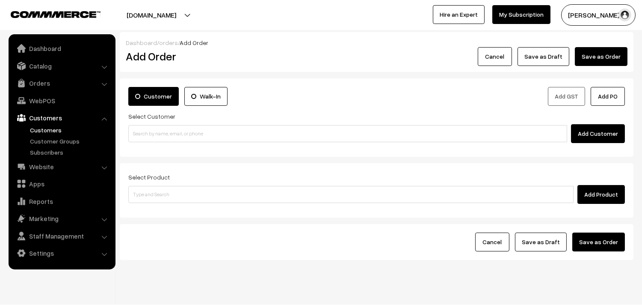
click at [53, 130] on link "Customers" at bounding box center [70, 129] width 85 height 9
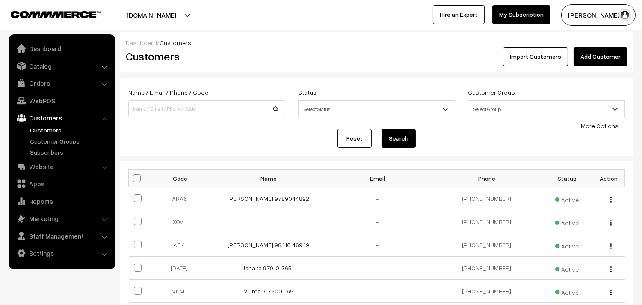
click at [581, 50] on link "Add Customer" at bounding box center [601, 56] width 54 height 19
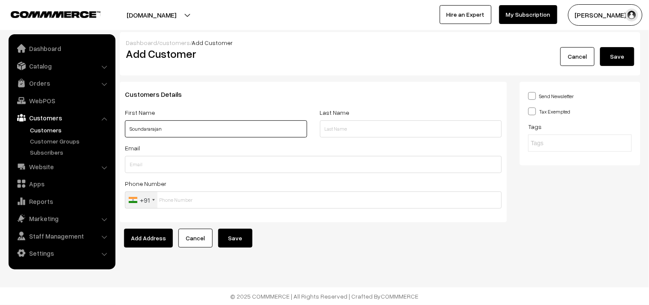
paste input "85840 48306"
type input "Soundararajan 85840 48306"
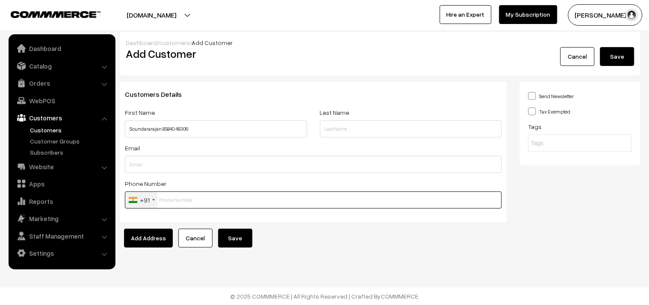
click at [222, 205] on input "text" at bounding box center [313, 199] width 377 height 17
paste input "85840 4830"
type input "8584048306"
click at [228, 247] on button "Save" at bounding box center [235, 238] width 34 height 19
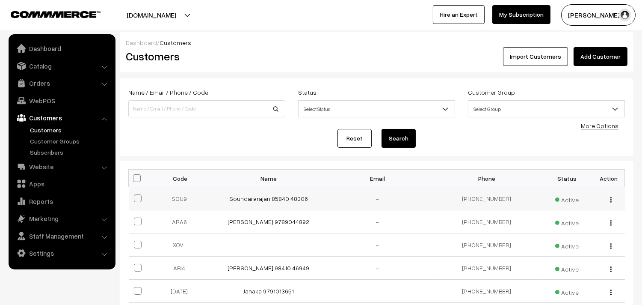
click at [271, 203] on td "Soundararajan 85840 48306" at bounding box center [268, 198] width 109 height 23
click at [274, 200] on link "Soundararajan 85840 48306" at bounding box center [268, 198] width 79 height 7
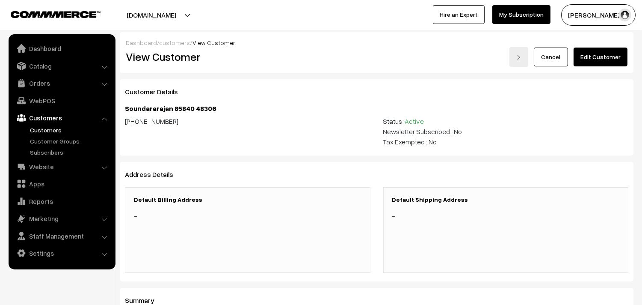
click at [601, 61] on link "Edit Customer" at bounding box center [601, 56] width 54 height 19
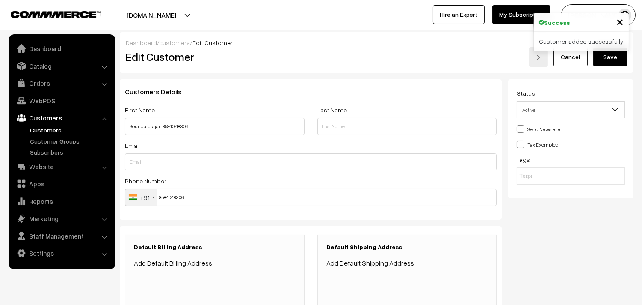
click at [172, 261] on link "Add Default Billing Address" at bounding box center [173, 262] width 78 height 9
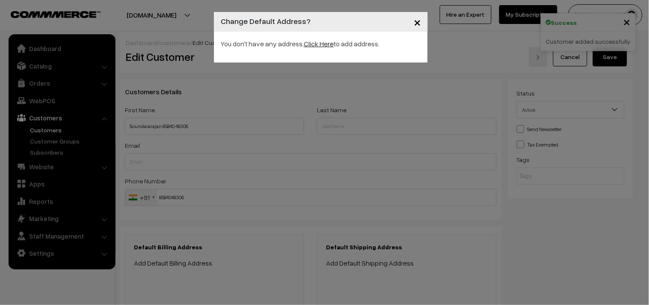
click at [320, 44] on link "Click Here" at bounding box center [319, 43] width 30 height 9
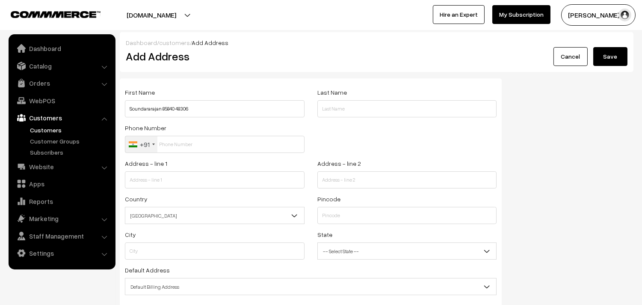
type input "Soundararajan 85840 48306"
click at [176, 146] on input "text" at bounding box center [215, 144] width 180 height 17
paste input "85840 4830"
type input "8584048306"
click at [152, 182] on input "text" at bounding box center [215, 179] width 180 height 17
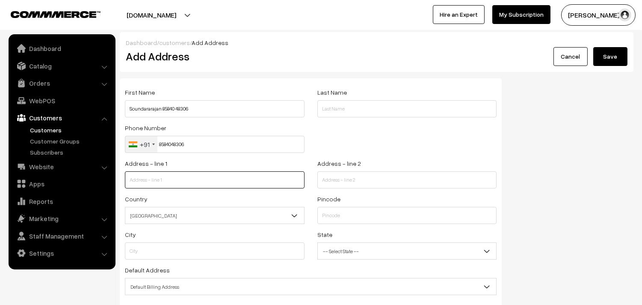
paste input "Guru Sri Lakshmi Kuberar Apartments,"
type input "Guru Sri Lakshmi Kuberar Apartments,"
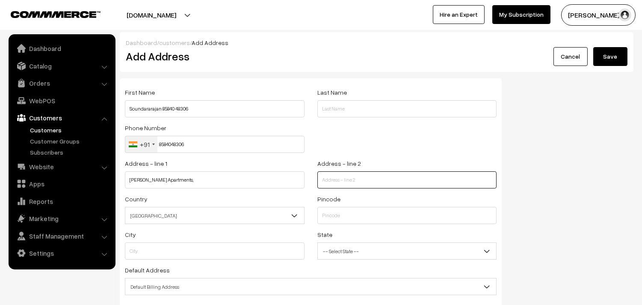
click at [341, 178] on input "text" at bounding box center [408, 179] width 180 height 17
paste input "Plot No 113&114, Kamakoti Nagar, 2nd Main Road,"
click at [436, 181] on input "Plot No 113&114, Kamakoti Nagar, 2nd Main Road," at bounding box center [408, 179] width 180 height 17
paste input "Pallikaranai,"
type input "Plot No 113&114, Kamakoti Nagar, 2nd Main Road, Pallikaranai,"
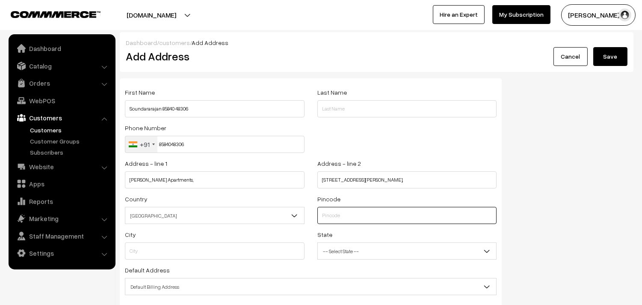
click at [368, 219] on input "text" at bounding box center [408, 215] width 180 height 17
type input "600100"
type input "Kanchipuram"
select select "Tamil Nadu"
type input "600100"
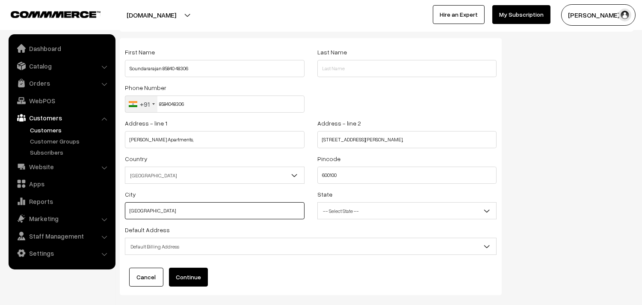
scroll to position [86, 0]
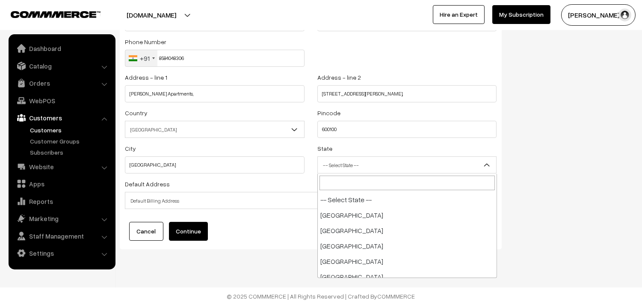
click at [347, 168] on span "-- Select State --" at bounding box center [407, 164] width 179 height 15
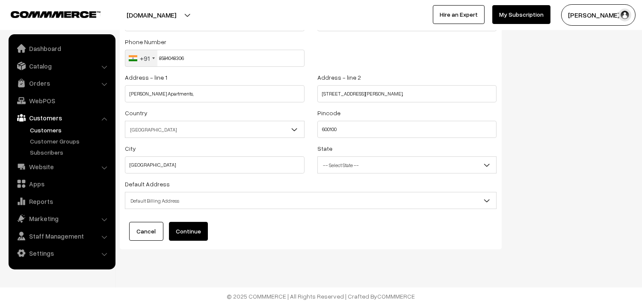
click at [152, 193] on span "Default Billing Address" at bounding box center [311, 200] width 372 height 17
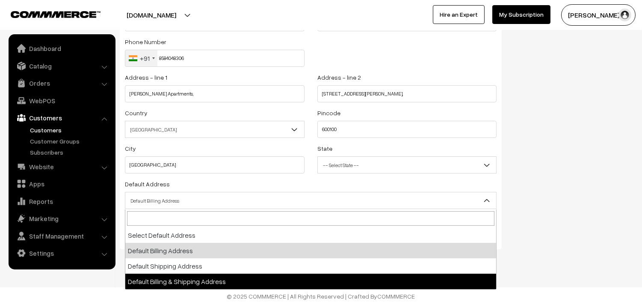
select select "3"
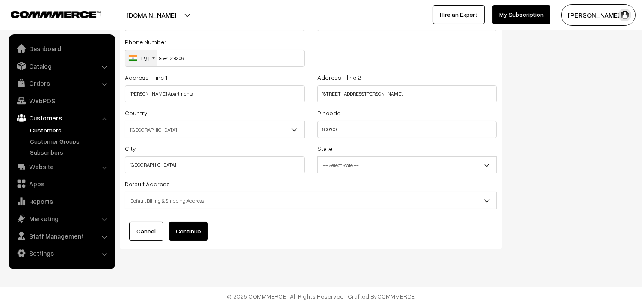
click at [184, 237] on button "Continue" at bounding box center [188, 231] width 39 height 19
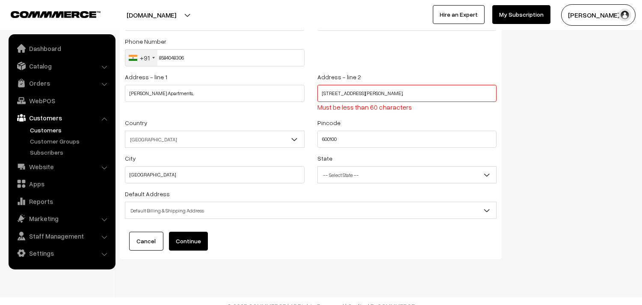
click at [350, 84] on div "Address - line 2 Plot No 113&114, Kamakoti Nagar, 2nd Main Road, Pallikaranai, …" at bounding box center [408, 91] width 180 height 41
drag, startPoint x: 355, startPoint y: 93, endPoint x: 311, endPoint y: 93, distance: 44.1
click at [311, 93] on div "Address - line 2 Plot No 113&114, Kamakoti Nagar, 2nd Main Road, Pallikaranai, …" at bounding box center [407, 94] width 193 height 46
type input "Kamakoti Nagar, 2nd Main Road, Pallikaranai,"
click at [229, 95] on input "Guru Sri Lakshmi Kuberar Apartments," at bounding box center [215, 93] width 180 height 17
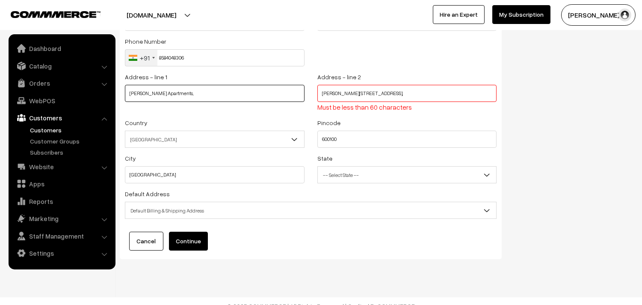
paste input "Plot No 113&114,"
type input "Guru Sri Lakshmi Kuberar Apartments, Plot No 113&114,"
click at [197, 240] on button "Continue" at bounding box center [188, 241] width 39 height 19
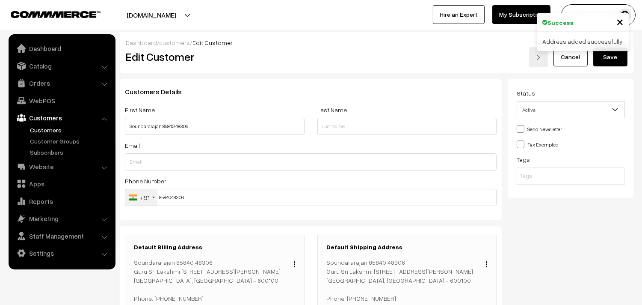
click at [606, 57] on button "Save" at bounding box center [611, 56] width 34 height 19
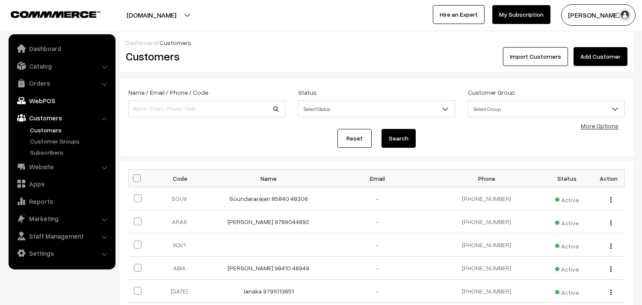
click at [37, 101] on link "WebPOS" at bounding box center [62, 100] width 102 height 15
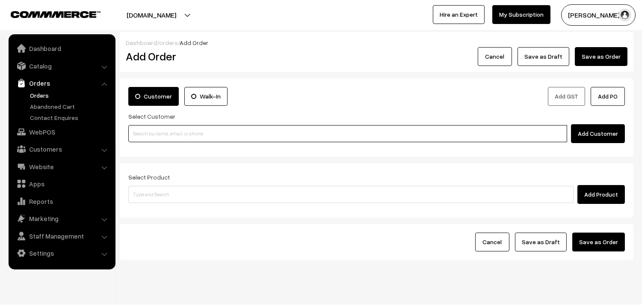
click at [151, 132] on input at bounding box center [347, 133] width 439 height 17
paste input "85840 48306"
click at [146, 148] on link "Soundararajan 85840 48306 [8584048306]" at bounding box center [349, 149] width 441 height 13
type input "85840 48306"
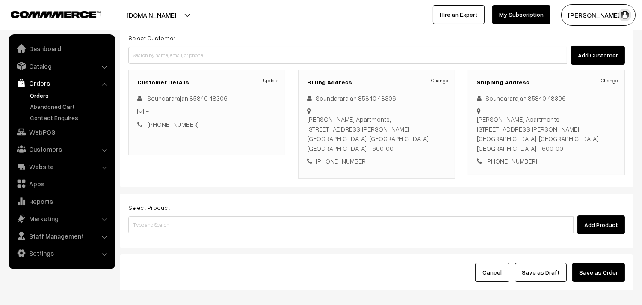
scroll to position [79, 0]
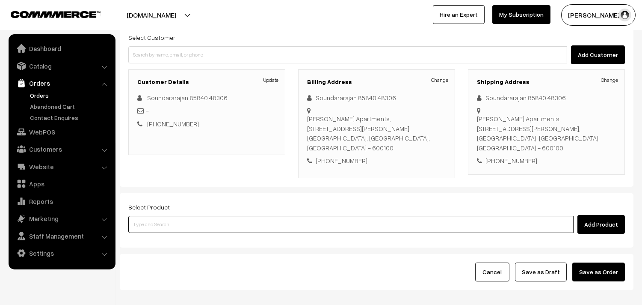
click at [172, 226] on input at bounding box center [350, 224] width 445 height 17
type input "10th wi"
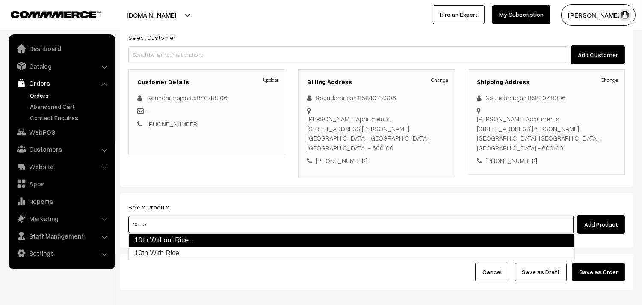
click at [169, 241] on link "10th Without Rice..." at bounding box center [351, 240] width 447 height 14
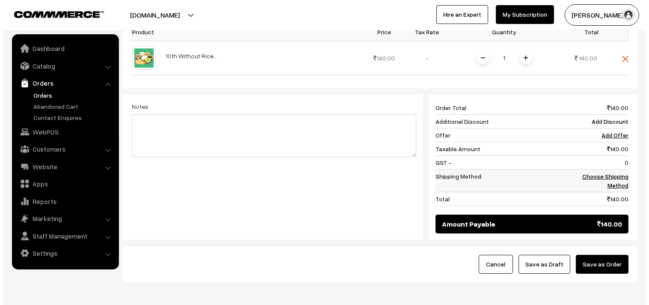
scroll to position [317, 0]
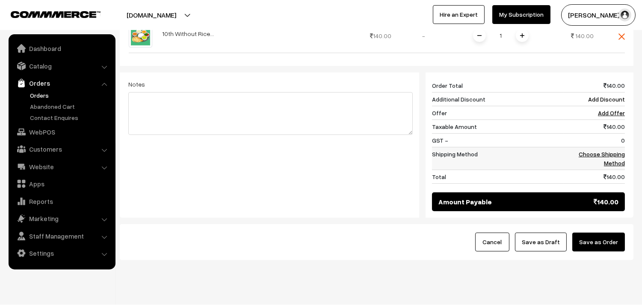
click at [590, 154] on link "Choose Shipping Method" at bounding box center [602, 158] width 46 height 16
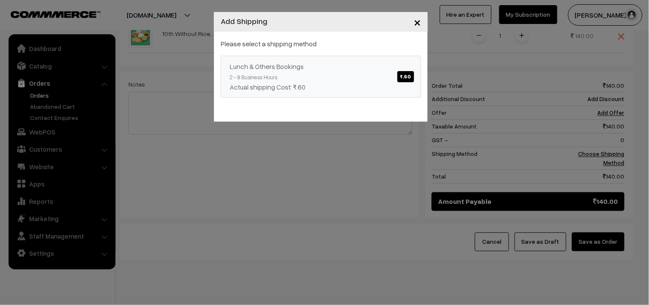
click at [352, 74] on link "Lunch & Others Bookings ₹.60 2 - 8 Business Hours Actual shipping Cost: ₹.60" at bounding box center [321, 77] width 200 height 42
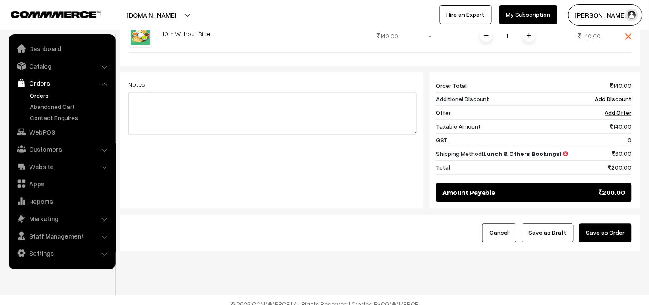
scroll to position [316, 0]
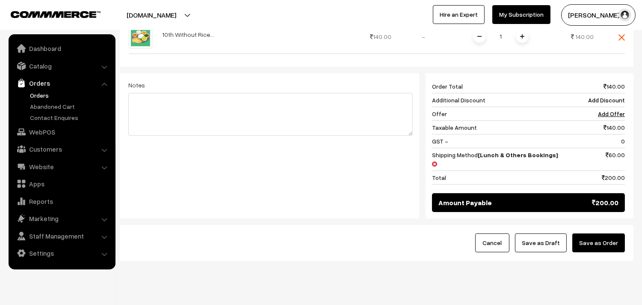
click at [606, 237] on button "Save as Order" at bounding box center [599, 242] width 53 height 19
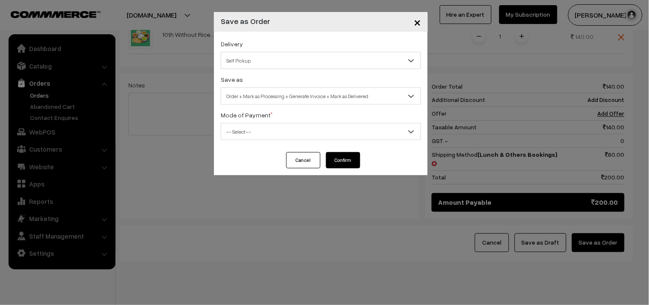
click at [260, 62] on span "Self Pickup" at bounding box center [320, 60] width 199 height 15
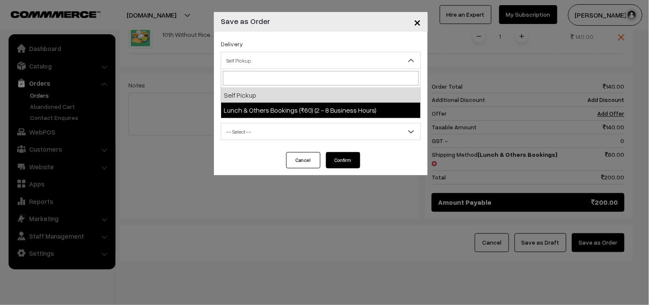
select select "LOB3"
select select "3"
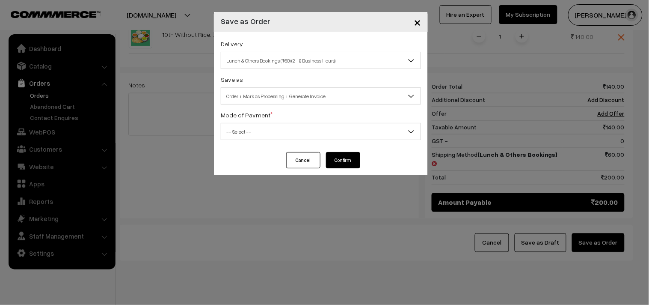
click at [283, 100] on span "Order + Mark as Processing + Generate Invoice" at bounding box center [320, 96] width 199 height 15
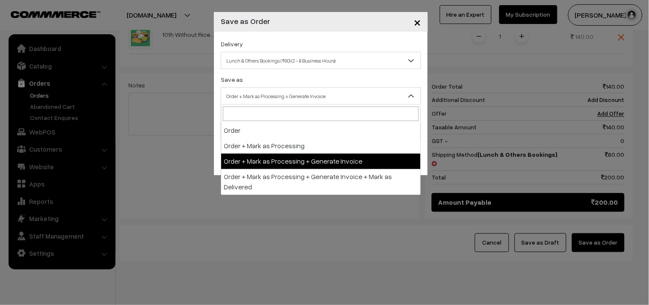
drag, startPoint x: 299, startPoint y: 157, endPoint x: 273, endPoint y: 143, distance: 29.7
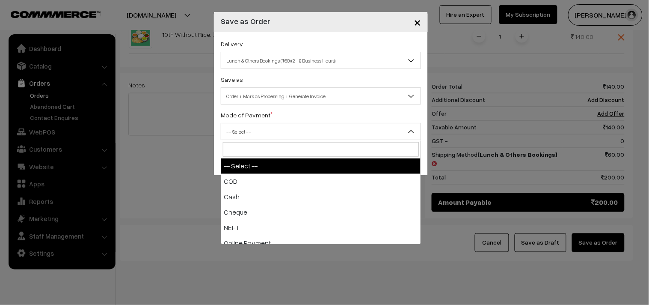
click at [268, 138] on span "-- Select --" at bounding box center [320, 131] width 199 height 15
select select "1"
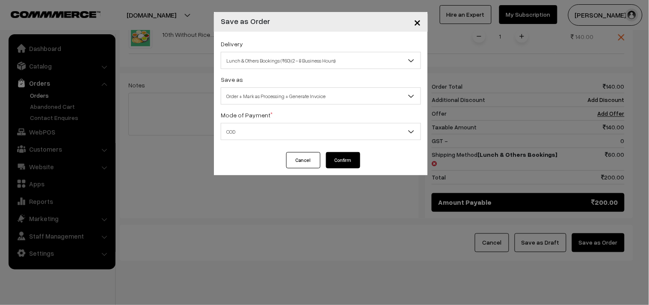
click at [352, 161] on button "Confirm" at bounding box center [343, 160] width 34 height 16
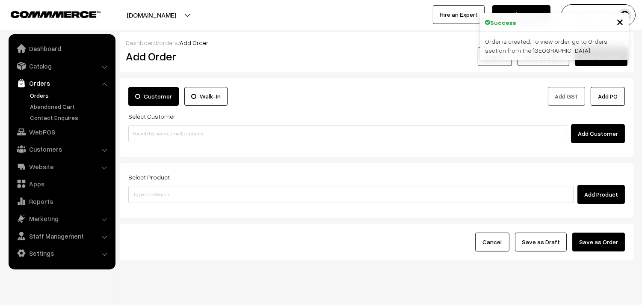
click at [39, 99] on link "Orders" at bounding box center [70, 95] width 85 height 9
click at [42, 95] on link "Orders" at bounding box center [70, 95] width 85 height 9
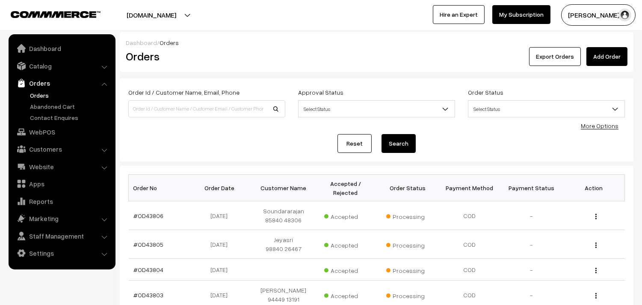
click at [150, 212] on link "#OD43806" at bounding box center [149, 215] width 30 height 7
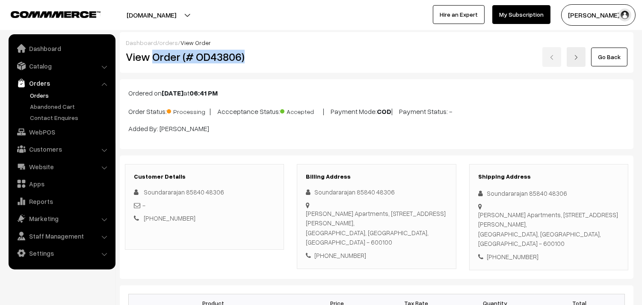
drag, startPoint x: 155, startPoint y: 57, endPoint x: 257, endPoint y: 57, distance: 102.3
click at [257, 57] on h2 "View Order (# OD43806)" at bounding box center [205, 56] width 159 height 13
copy h2 "Order (# OD43806)"
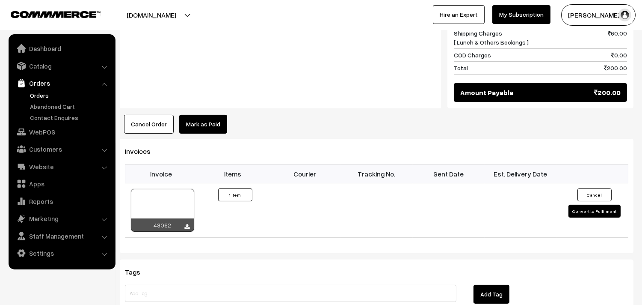
scroll to position [475, 0]
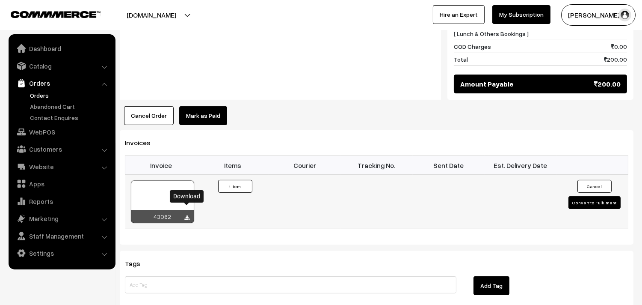
click at [188, 215] on icon at bounding box center [187, 218] width 5 height 6
click at [40, 93] on link "Orders" at bounding box center [70, 95] width 85 height 9
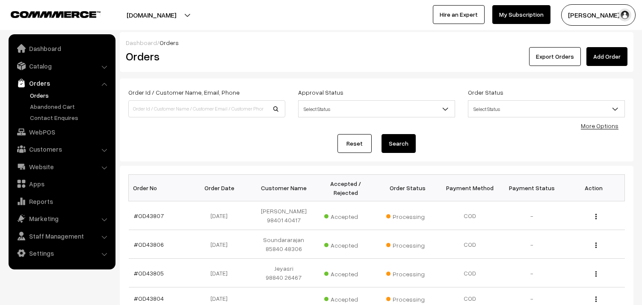
scroll to position [190, 0]
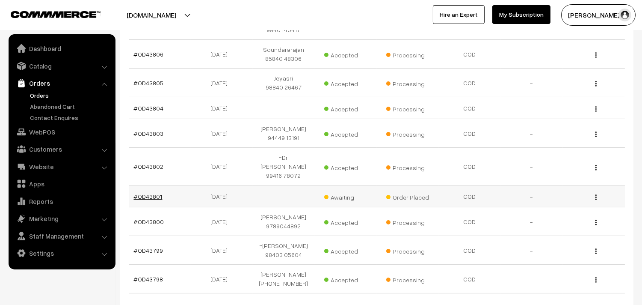
click at [157, 193] on link "#OD43801" at bounding box center [148, 196] width 29 height 7
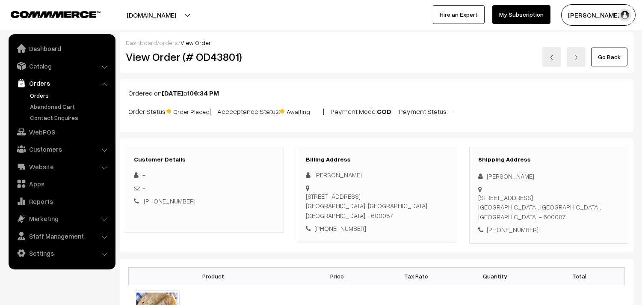
click at [611, 56] on link "Go Back" at bounding box center [609, 56] width 36 height 19
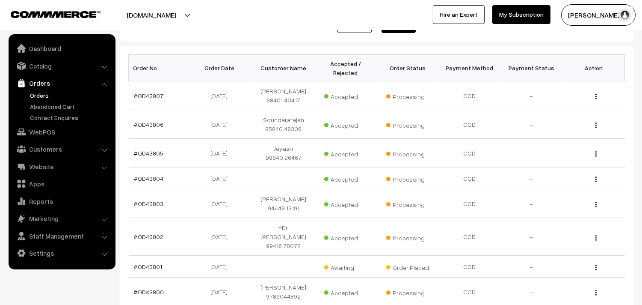
scroll to position [190, 0]
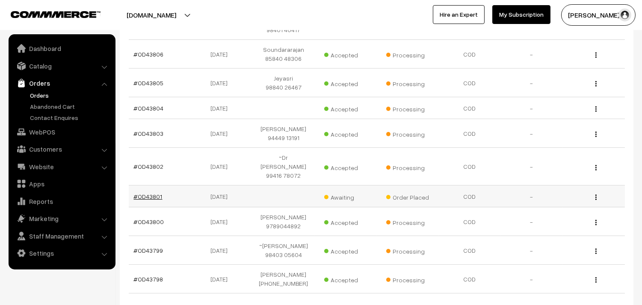
click at [146, 193] on link "#OD43801" at bounding box center [148, 196] width 29 height 7
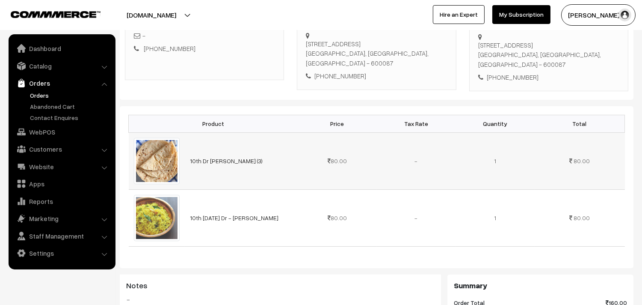
scroll to position [47, 0]
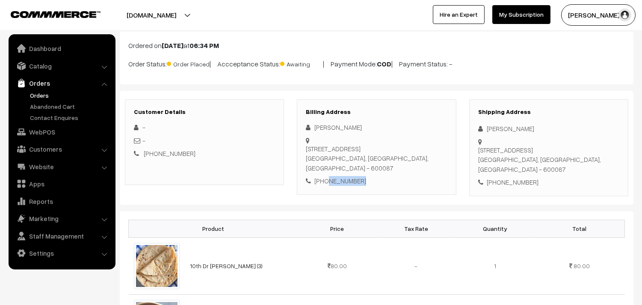
drag, startPoint x: 376, startPoint y: 168, endPoint x: 326, endPoint y: 167, distance: 50.1
click at [326, 176] on div "+91 9940667677" at bounding box center [376, 181] width 141 height 10
copy div "9940667677"
click at [219, 44] on b "06:34 PM" at bounding box center [205, 45] width 30 height 9
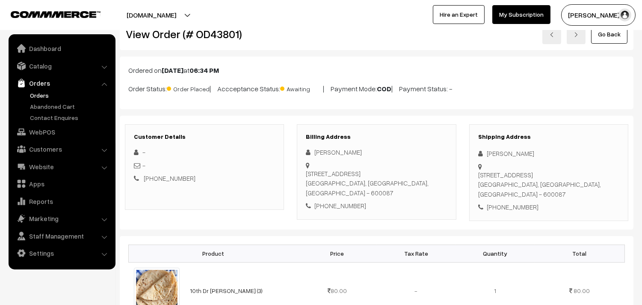
scroll to position [0, 0]
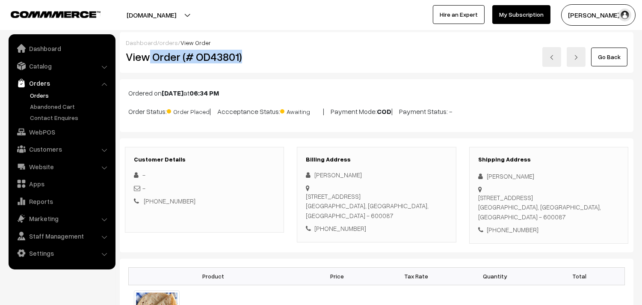
drag, startPoint x: 212, startPoint y: 61, endPoint x: 151, endPoint y: 56, distance: 61.8
click at [151, 56] on h2 "View Order (# OD43801)" at bounding box center [205, 56] width 159 height 13
copy h2 "Order (# OD43801)"
click at [48, 128] on link "WebPOS" at bounding box center [62, 131] width 102 height 15
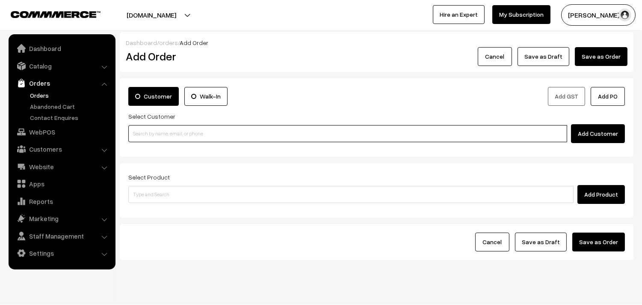
click at [182, 134] on input at bounding box center [347, 133] width 439 height 17
paste input "98842 43647"
click at [146, 128] on input "98842 43647" at bounding box center [347, 133] width 439 height 17
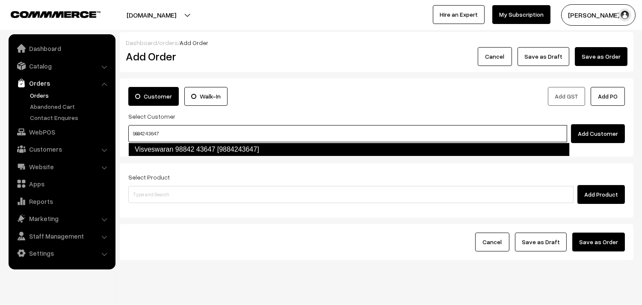
click at [157, 155] on link "Visveswaran 98842 43647 [9884243647]" at bounding box center [349, 149] width 442 height 14
type input "98842 43647"
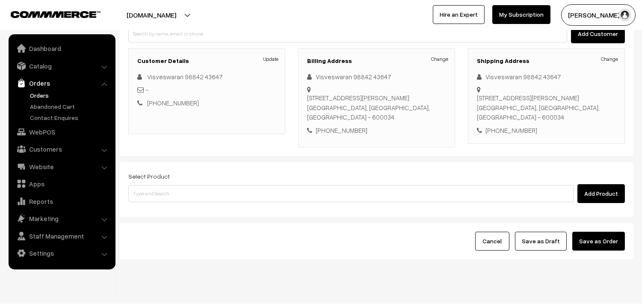
scroll to position [107, 0]
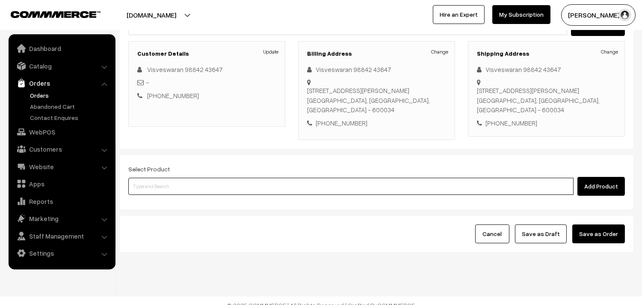
click at [166, 178] on input at bounding box center [350, 186] width 445 height 17
type input "ghee podi"
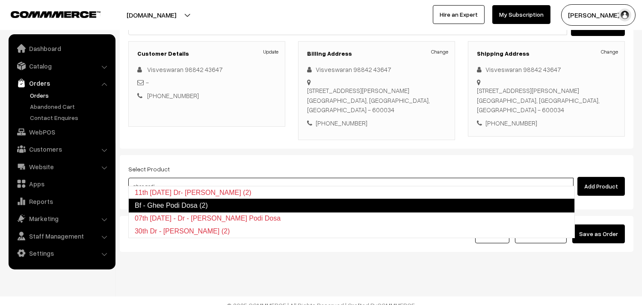
click at [160, 211] on link "Bf - Ghee Podi Dosa (2)" at bounding box center [351, 206] width 447 height 14
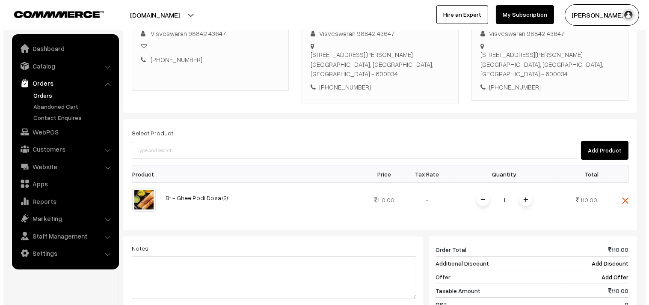
scroll to position [202, 0]
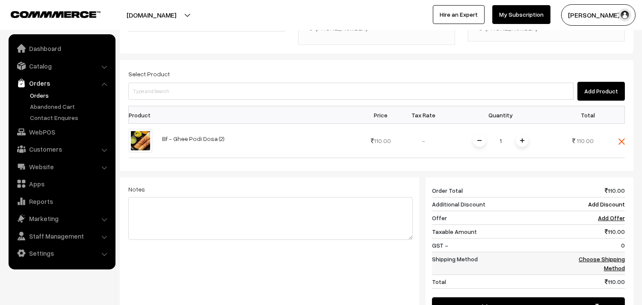
click at [597, 255] on link "Choose Shipping Method" at bounding box center [602, 263] width 46 height 16
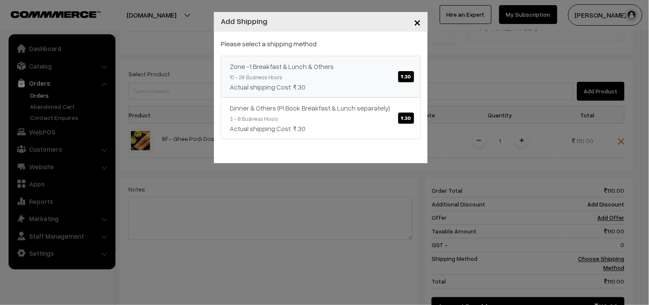
click at [354, 74] on link "Zone -1 Breakfast & Lunch & Others ₹.30 10 - 24 Business Hours Actual shipping …" at bounding box center [321, 77] width 200 height 42
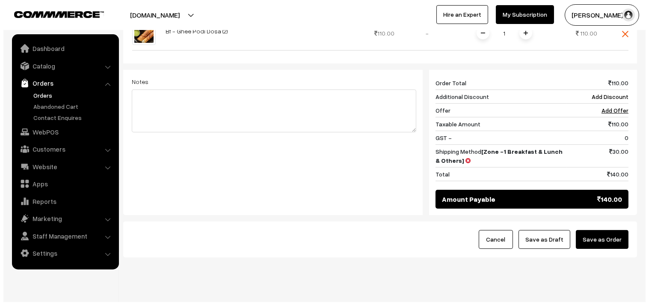
scroll to position [315, 0]
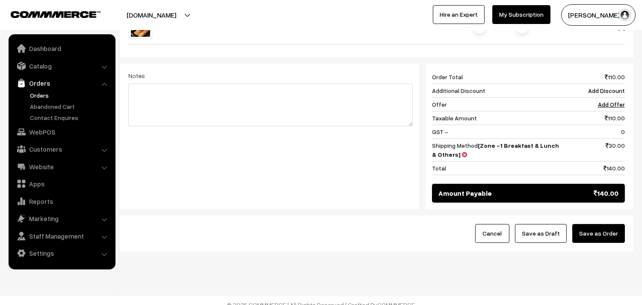
click at [609, 224] on button "Save as Order" at bounding box center [599, 233] width 53 height 19
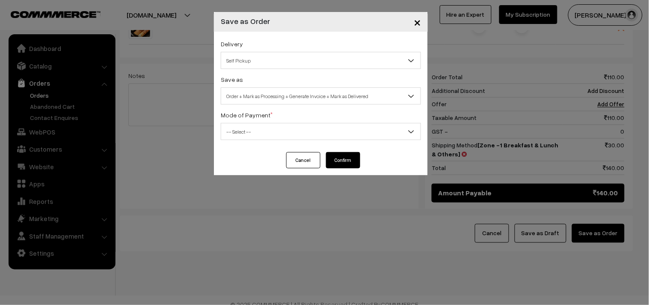
drag, startPoint x: 287, startPoint y: 57, endPoint x: 280, endPoint y: 66, distance: 11.4
click at [285, 57] on span "Self Pickup" at bounding box center [320, 60] width 199 height 15
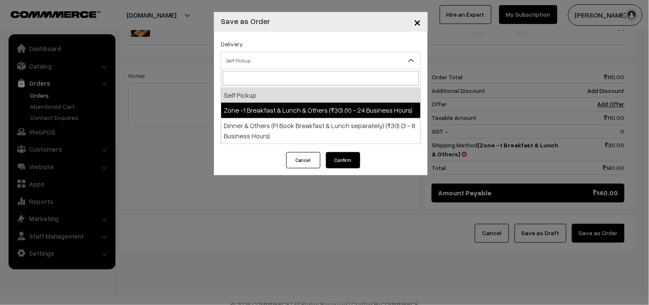
select select "ZON1"
select select "3"
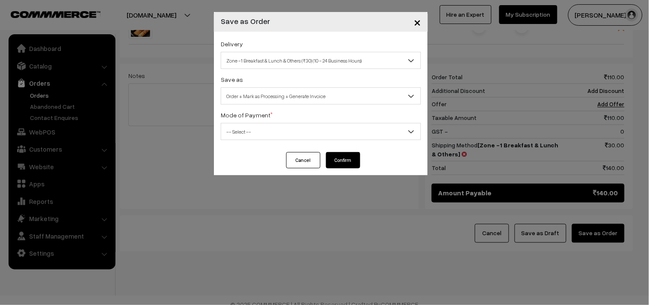
click at [280, 98] on span "Order + Mark as Processing + Generate Invoice" at bounding box center [320, 96] width 199 height 15
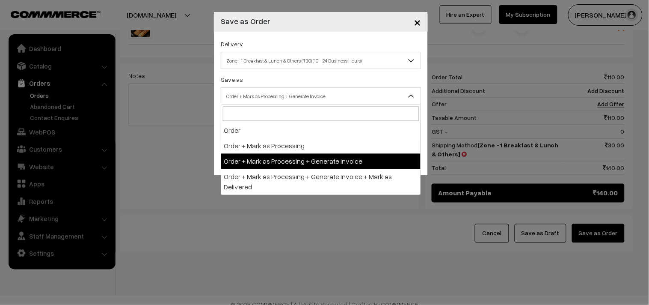
drag, startPoint x: 284, startPoint y: 152, endPoint x: 284, endPoint y: 159, distance: 6.4
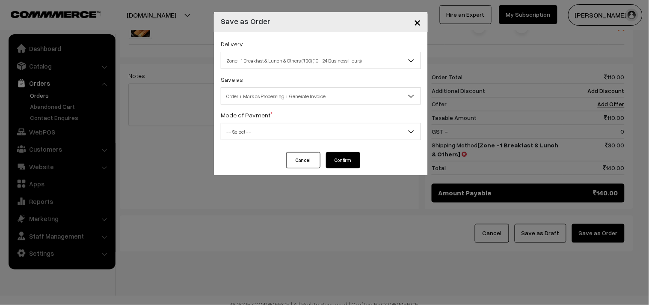
click at [253, 131] on span "-- Select --" at bounding box center [320, 131] width 199 height 15
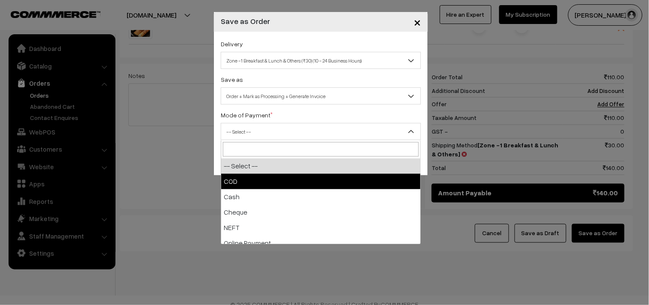
select select "1"
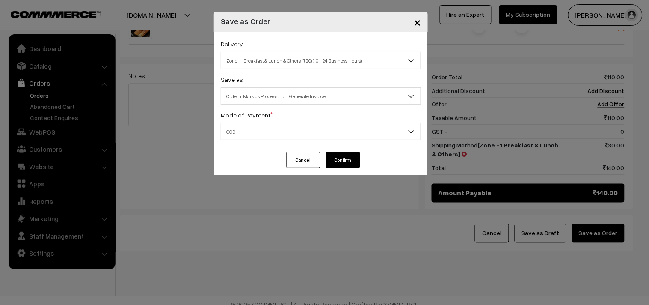
click at [343, 165] on button "Confirm" at bounding box center [343, 160] width 34 height 16
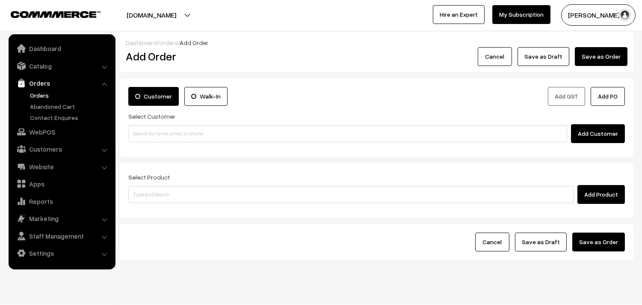
click at [33, 93] on link "Orders" at bounding box center [70, 95] width 85 height 9
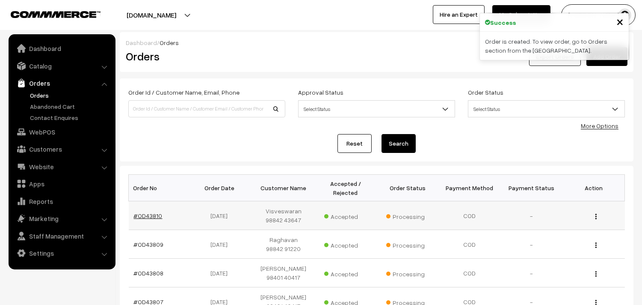
click at [152, 214] on link "#OD43810" at bounding box center [148, 215] width 29 height 7
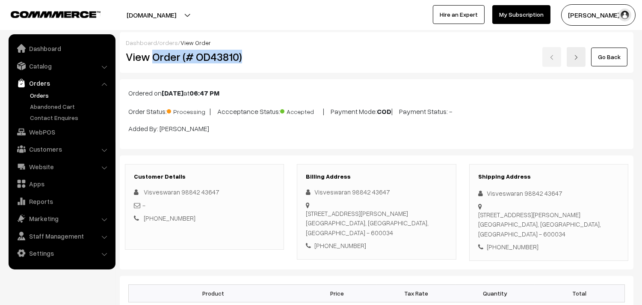
drag, startPoint x: 0, startPoint y: 0, endPoint x: 258, endPoint y: 52, distance: 263.2
click at [258, 52] on h2 "View Order (# OD43810)" at bounding box center [205, 56] width 159 height 13
copy h2 "Order (# OD43810)"
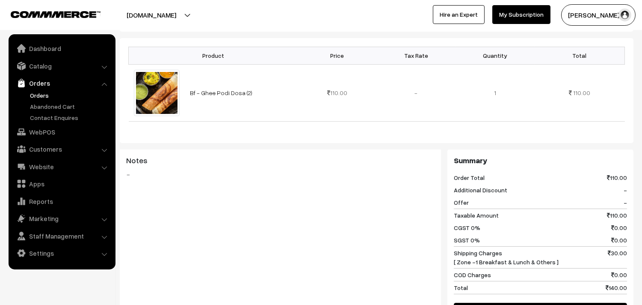
scroll to position [428, 0]
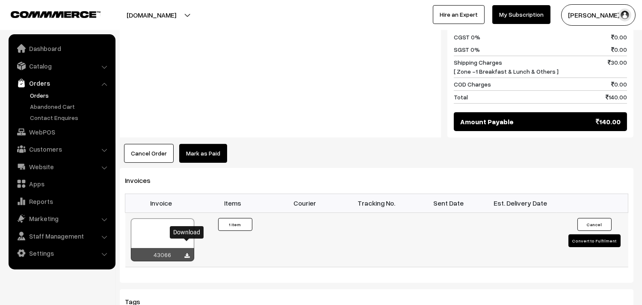
click at [187, 253] on icon at bounding box center [187, 256] width 5 height 6
click at [40, 136] on link "WebPOS" at bounding box center [62, 131] width 102 height 15
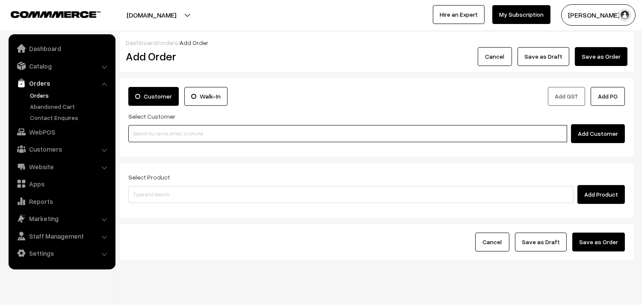
click at [180, 126] on input at bounding box center [347, 133] width 439 height 17
paste input "99400 46947"
click at [146, 131] on input "99400 46947" at bounding box center [347, 133] width 439 height 17
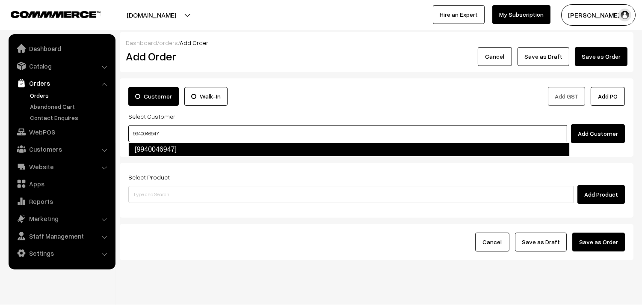
click at [169, 148] on link "[9940046947]" at bounding box center [349, 149] width 442 height 14
type input "9940046947"
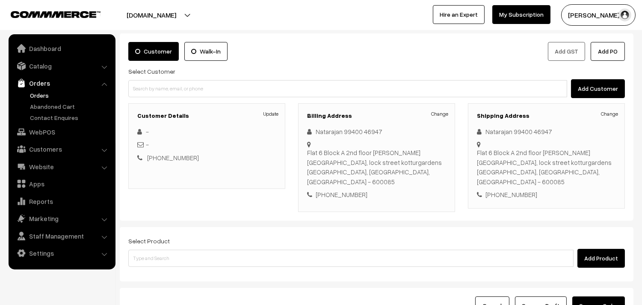
scroll to position [116, 0]
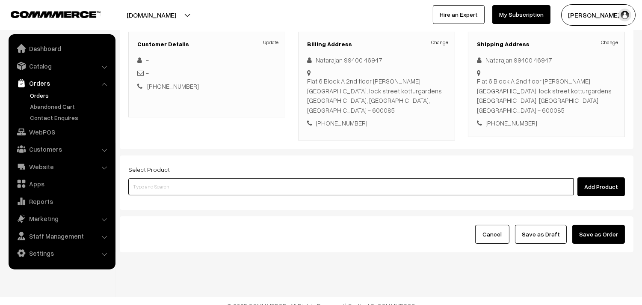
click at [183, 178] on input at bounding box center [350, 186] width 445 height 17
type input "0"
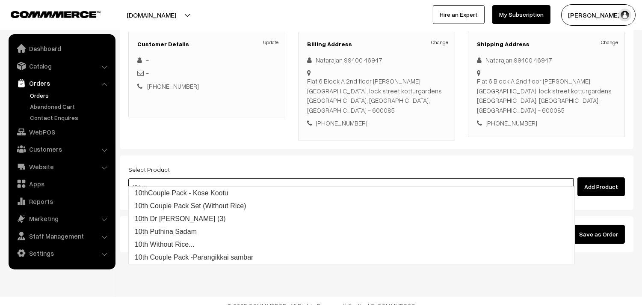
type input "10th wi"
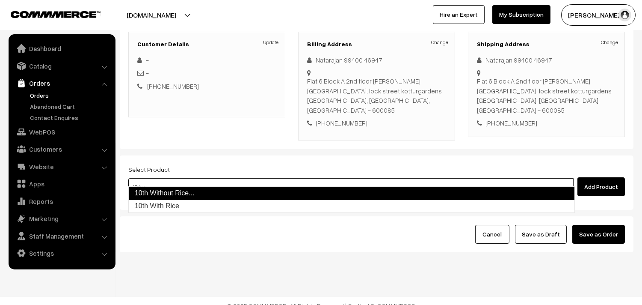
click at [173, 193] on link "10th Without Rice..." at bounding box center [351, 193] width 447 height 14
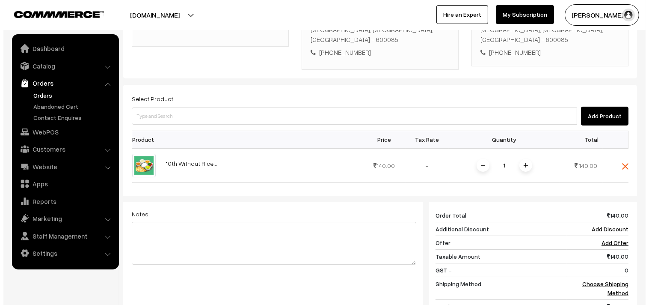
scroll to position [306, 0]
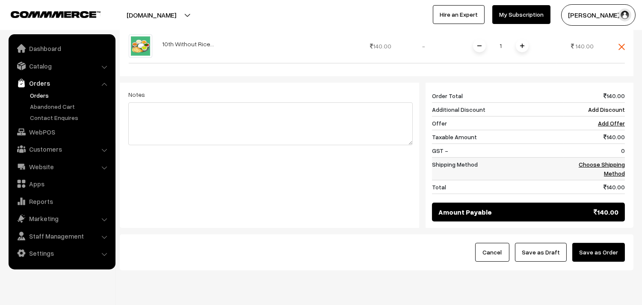
click at [610, 163] on link "Choose Shipping Method" at bounding box center [602, 168] width 46 height 16
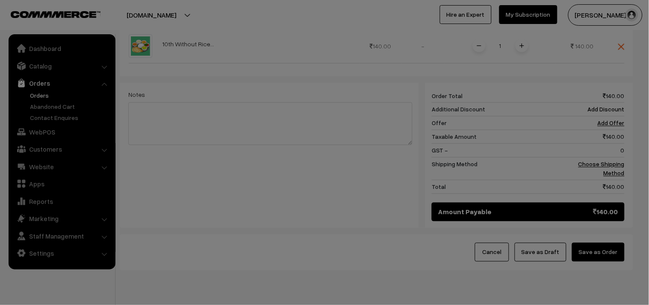
click at [0, 0] on div "× Add Shipping Please wait..." at bounding box center [0, 0] width 0 height 0
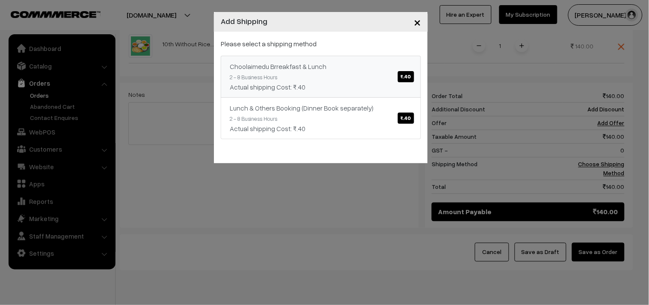
click at [364, 71] on div "Choolaimedu Brreakfast & Lunch ₹.40" at bounding box center [321, 66] width 182 height 10
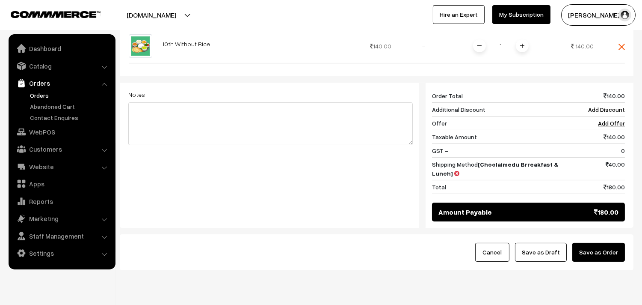
click at [592, 250] on button "Save as Order" at bounding box center [599, 252] width 53 height 19
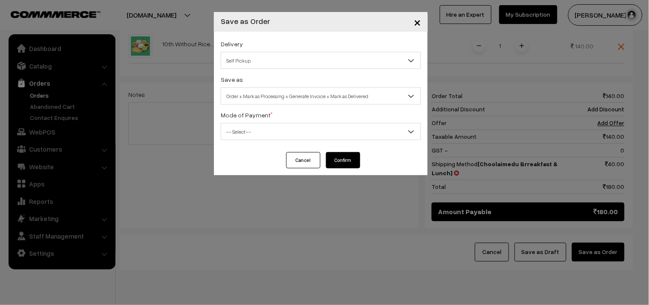
click at [262, 65] on span "Self Pickup" at bounding box center [320, 60] width 199 height 15
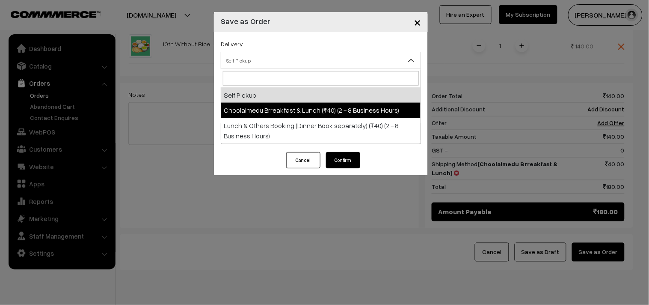
select select "CBL1"
select select "3"
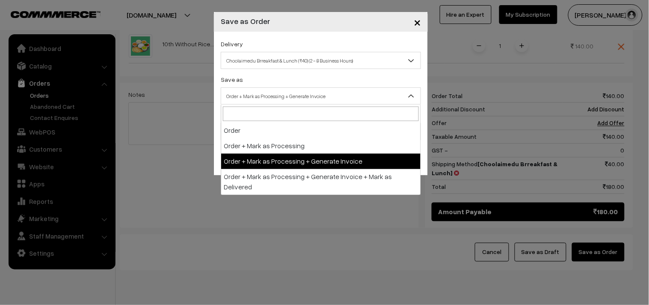
click at [282, 95] on span "Order + Mark as Processing + Generate Invoice" at bounding box center [320, 96] width 199 height 15
drag, startPoint x: 293, startPoint y: 159, endPoint x: 244, endPoint y: 133, distance: 55.0
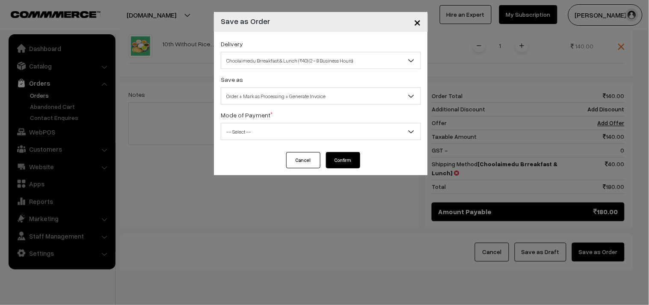
click at [238, 129] on span "-- Select --" at bounding box center [320, 131] width 199 height 15
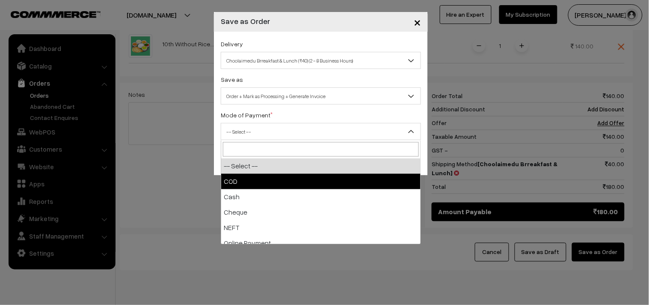
drag, startPoint x: 236, startPoint y: 180, endPoint x: 371, endPoint y: 175, distance: 135.3
select select "1"
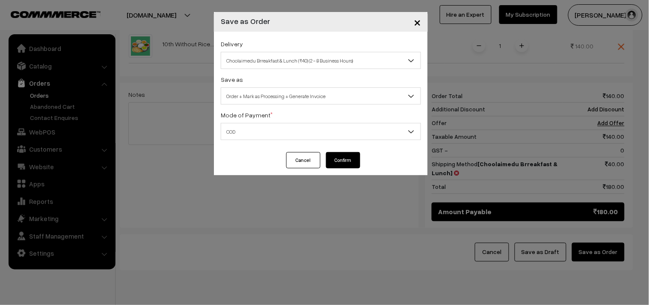
click at [339, 154] on button "Confirm" at bounding box center [343, 160] width 34 height 16
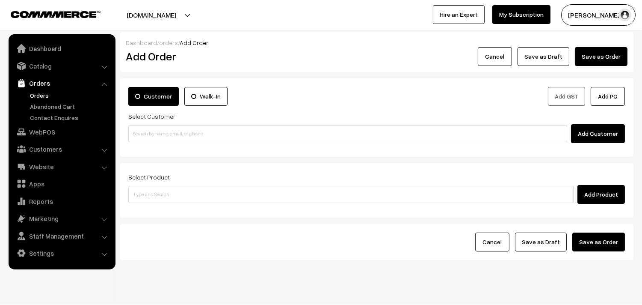
click at [37, 95] on link "Orders" at bounding box center [70, 95] width 85 height 9
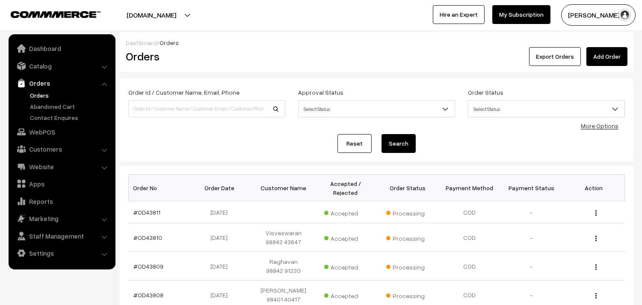
click at [150, 212] on link "#OD43811" at bounding box center [147, 211] width 27 height 7
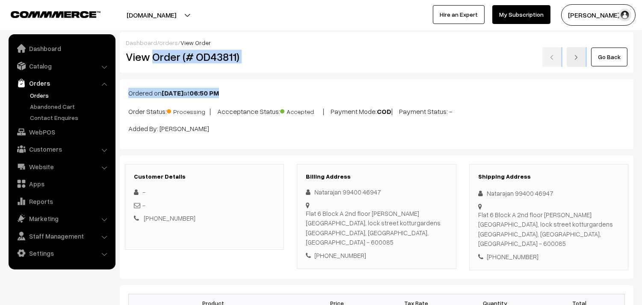
click at [176, 57] on h2 "View Order (# OD43811)" at bounding box center [205, 56] width 159 height 13
drag, startPoint x: 153, startPoint y: 59, endPoint x: 296, endPoint y: 71, distance: 143.4
click at [296, 71] on div "Dashboard / orders / View Order View Order (# OD43811) Go Back" at bounding box center [377, 52] width 514 height 41
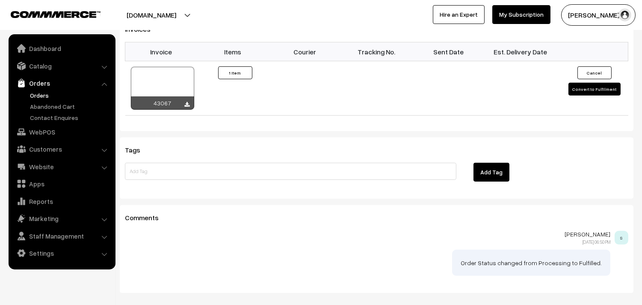
scroll to position [618, 0]
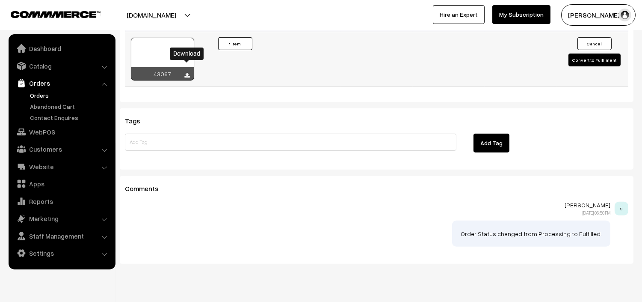
click at [187, 73] on icon at bounding box center [187, 76] width 5 height 6
click at [47, 95] on link "Orders" at bounding box center [70, 95] width 85 height 9
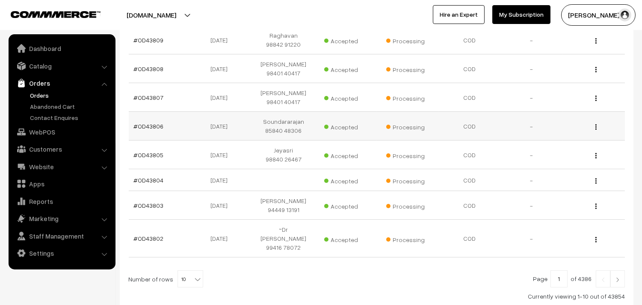
scroll to position [237, 0]
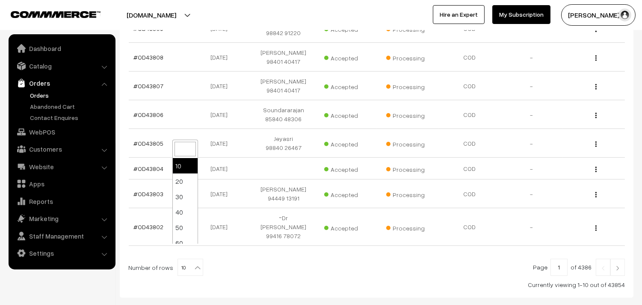
click at [194, 259] on span at bounding box center [198, 264] width 9 height 11
select select "50"
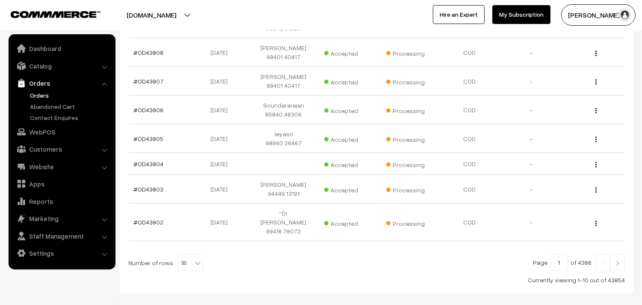
scroll to position [266, 0]
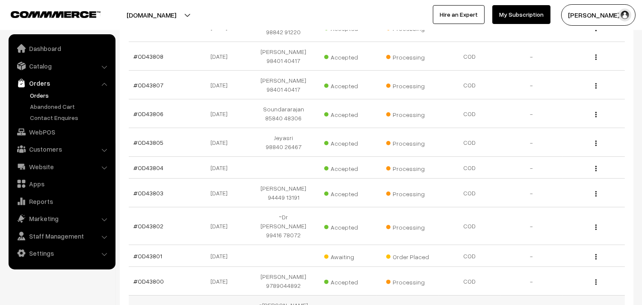
scroll to position [332, 0]
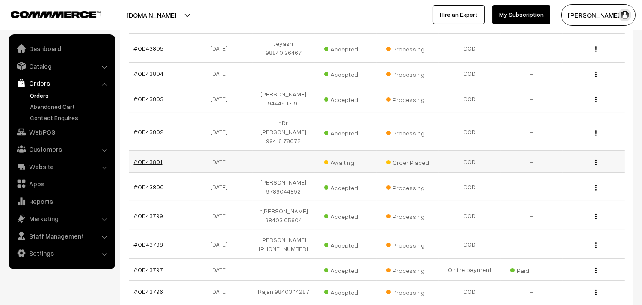
click at [156, 158] on link "#OD43801" at bounding box center [148, 161] width 29 height 7
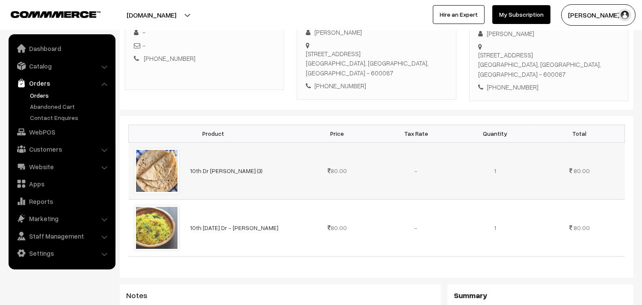
scroll to position [190, 0]
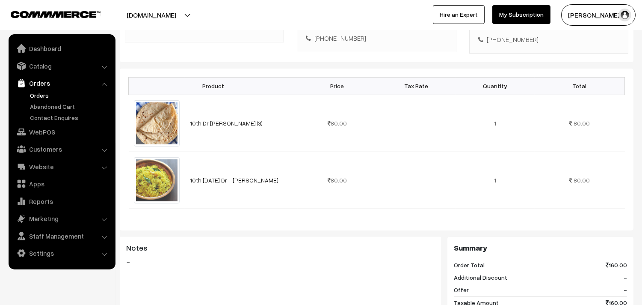
click at [41, 94] on link "Orders" at bounding box center [70, 95] width 85 height 9
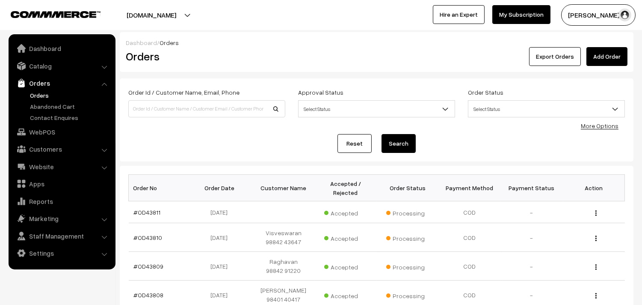
scroll to position [95, 0]
